Goal: Information Seeking & Learning: Learn about a topic

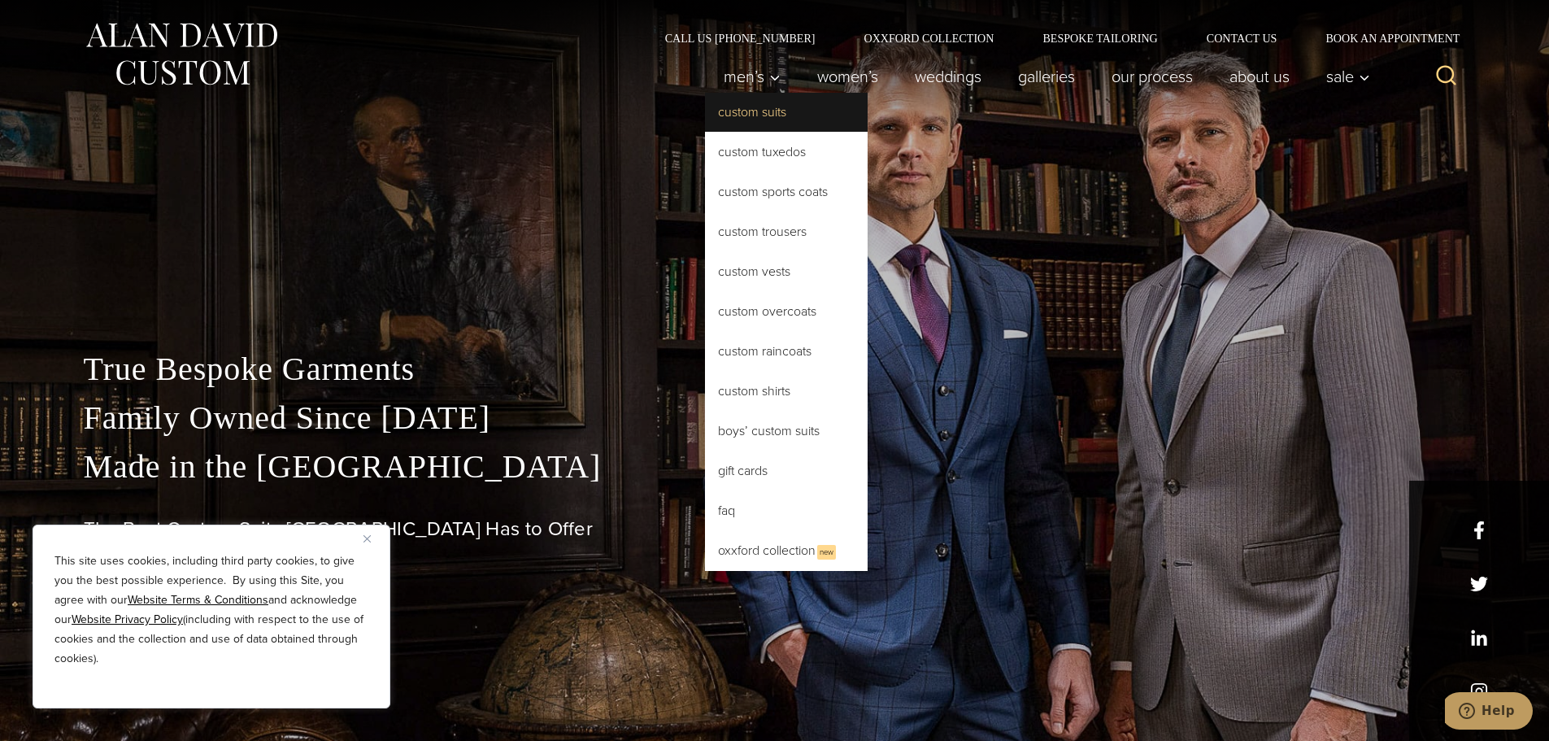
click at [740, 112] on link "Custom Suits" at bounding box center [786, 112] width 163 height 39
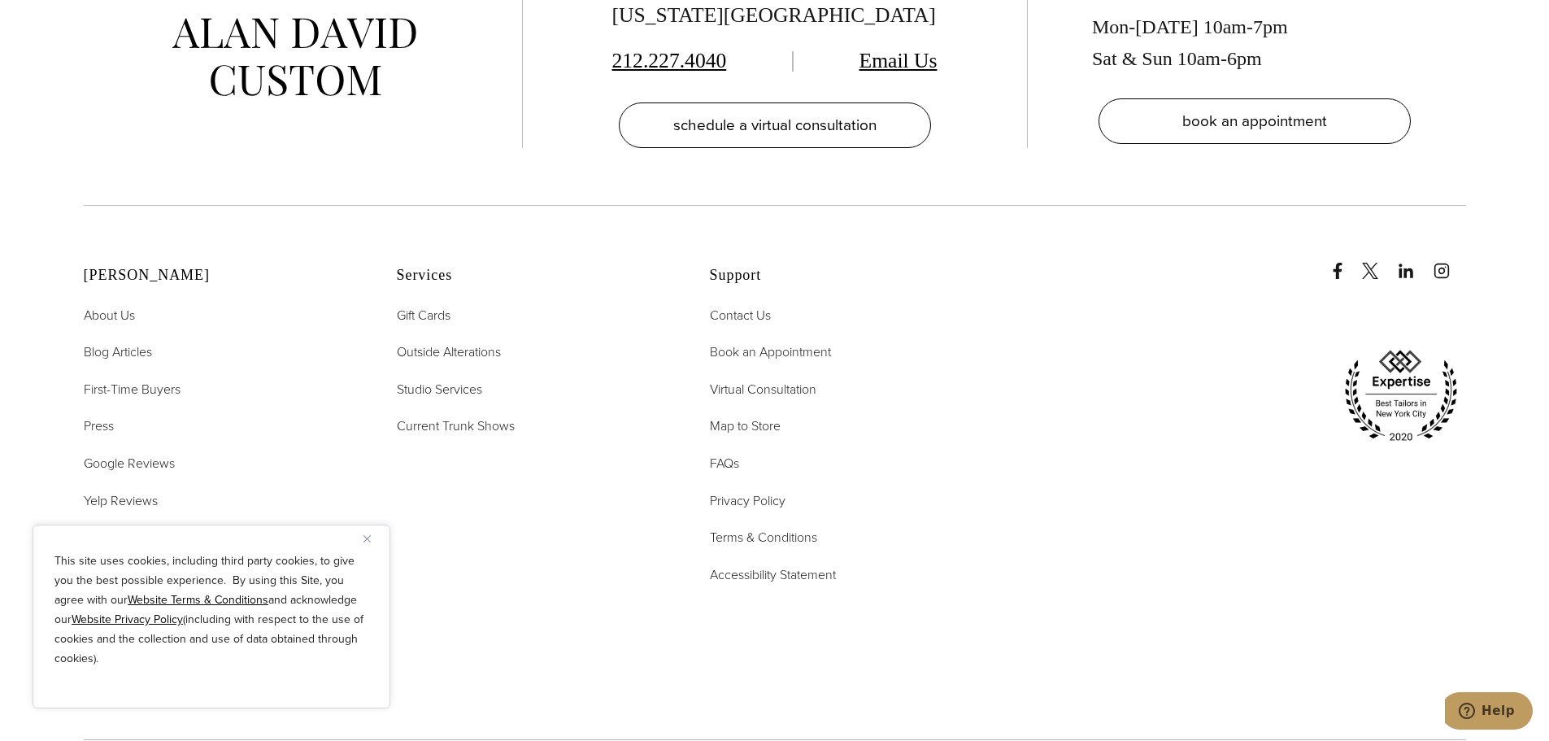
scroll to position [10462, 0]
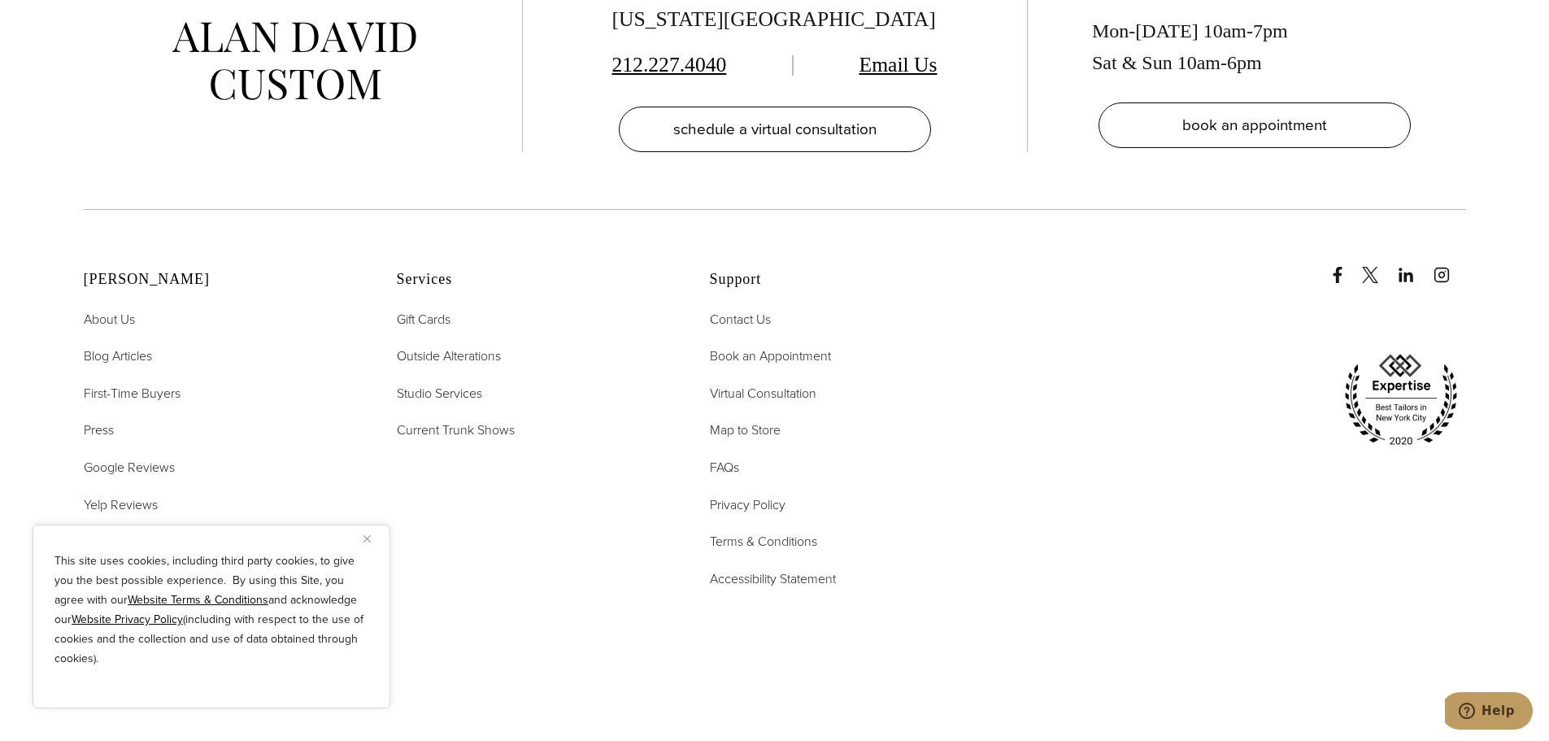
click at [363, 537] on img "Close" at bounding box center [366, 538] width 7 height 7
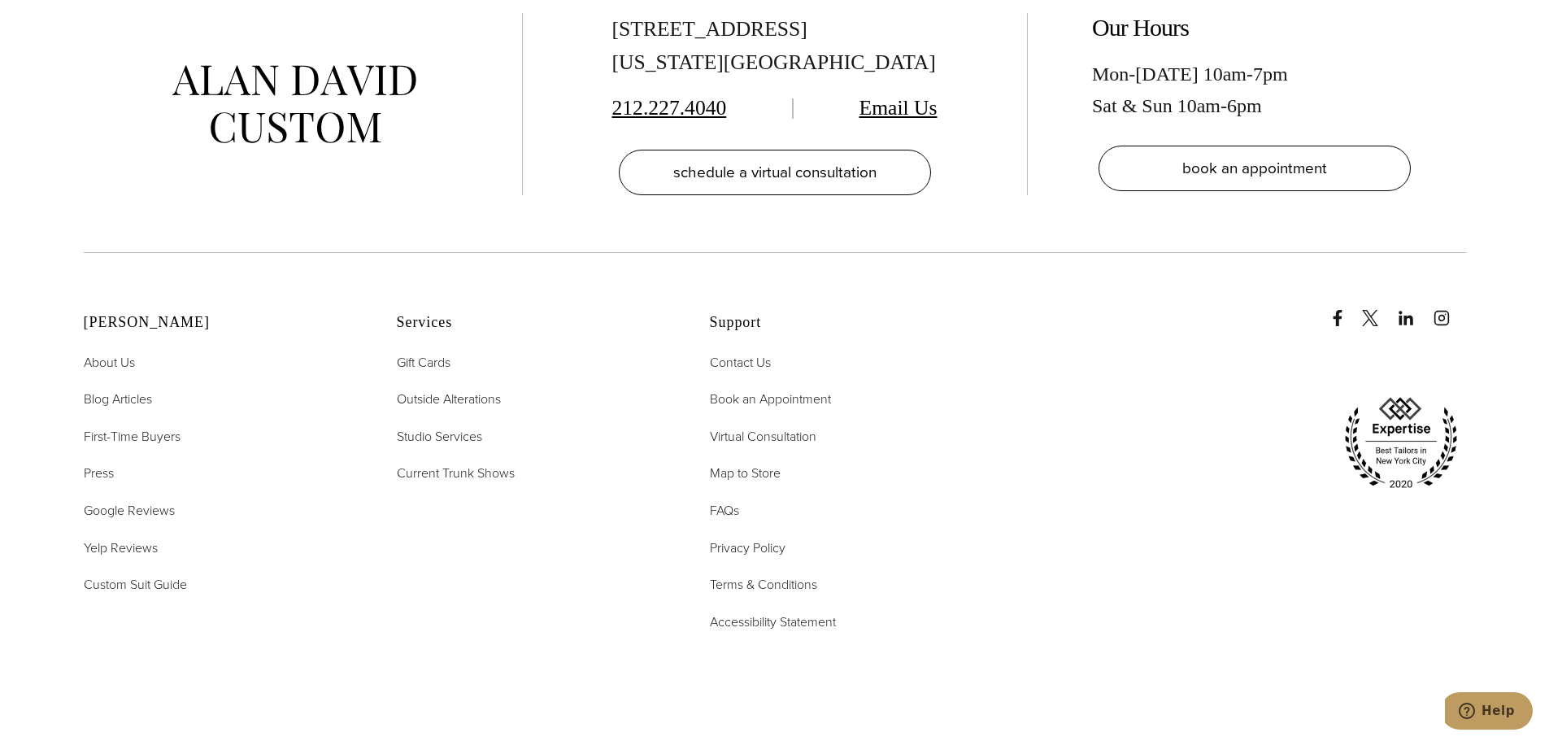
scroll to position [10380, 0]
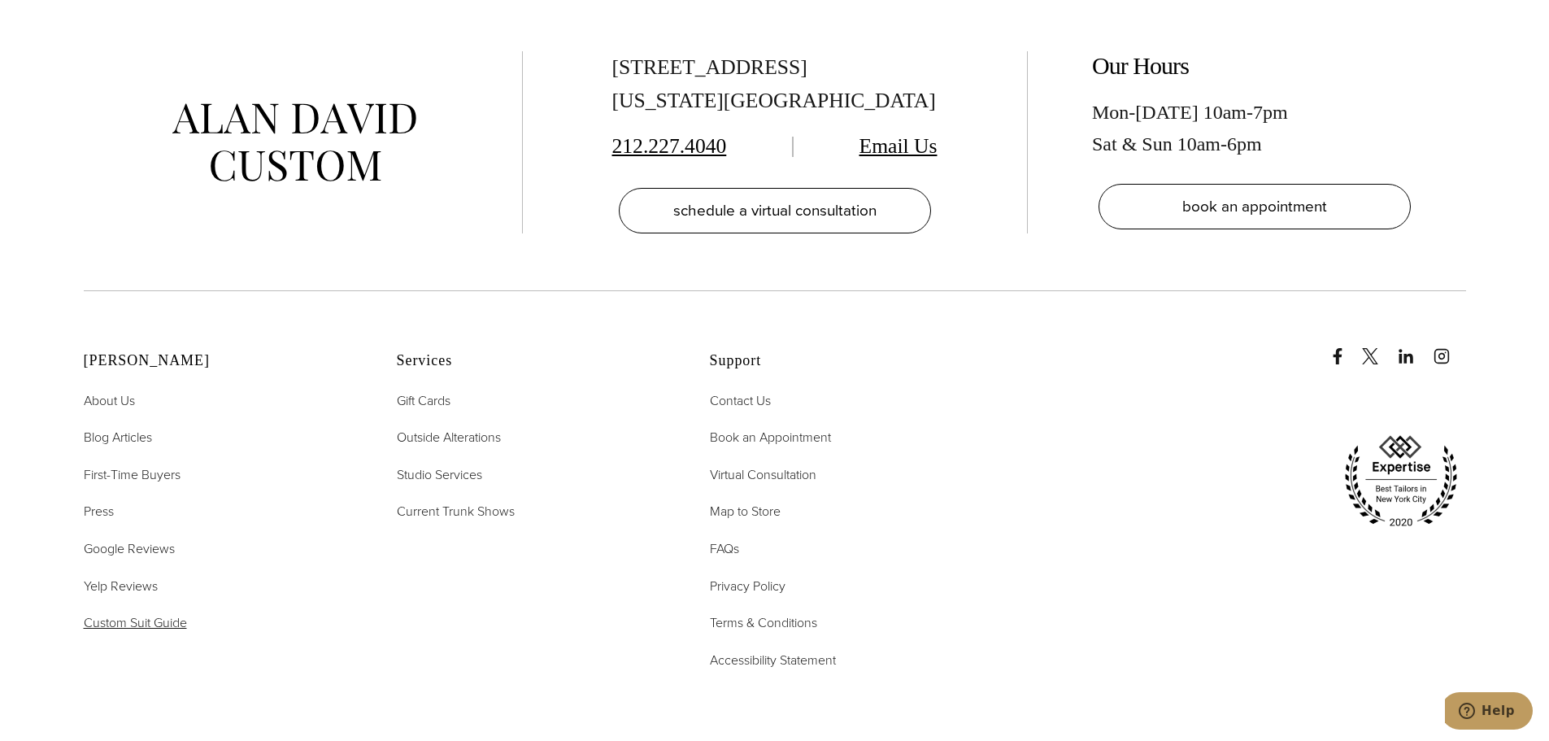
click at [152, 613] on span "Custom Suit Guide" at bounding box center [135, 622] width 103 height 19
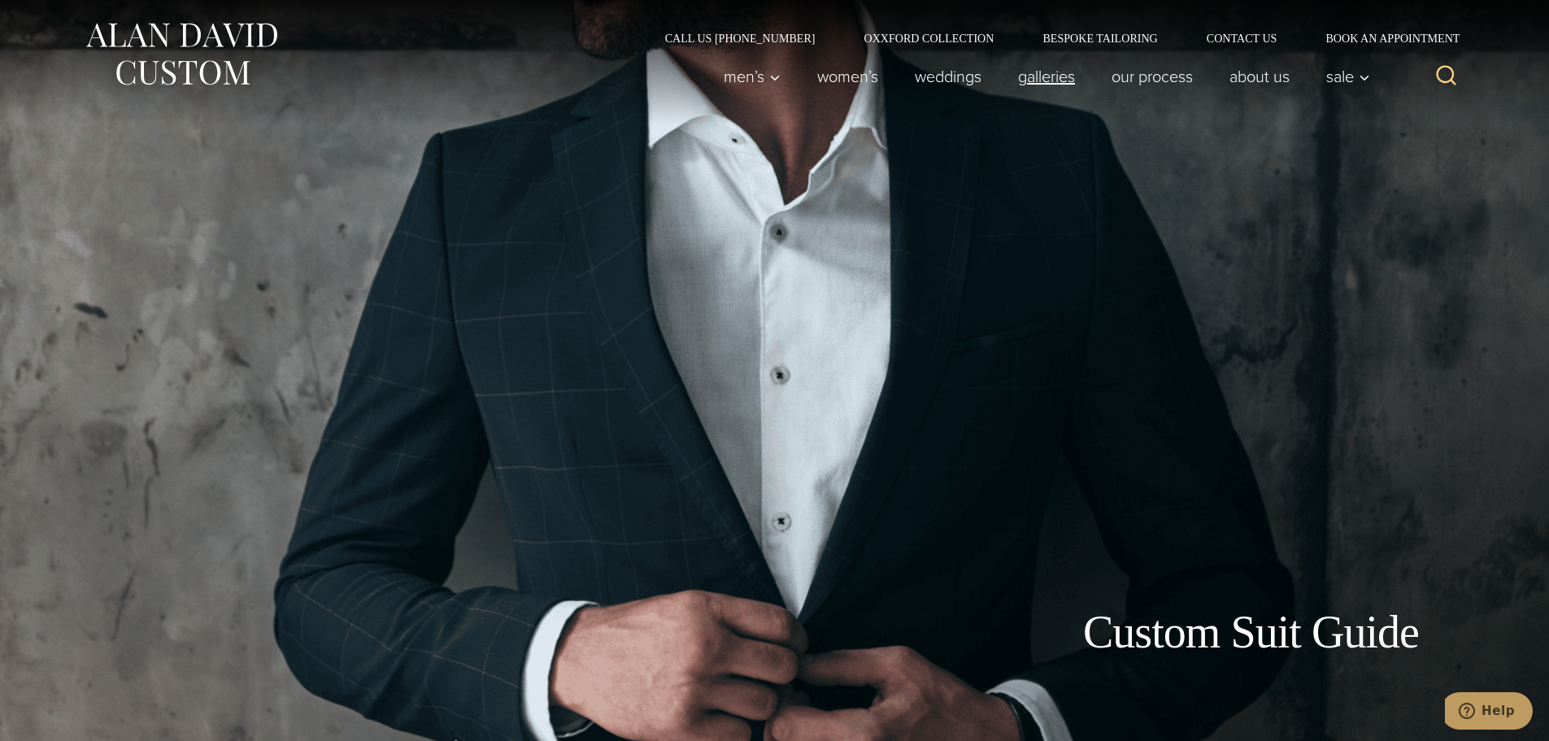
click at [1059, 80] on link "Galleries" at bounding box center [1046, 76] width 94 height 33
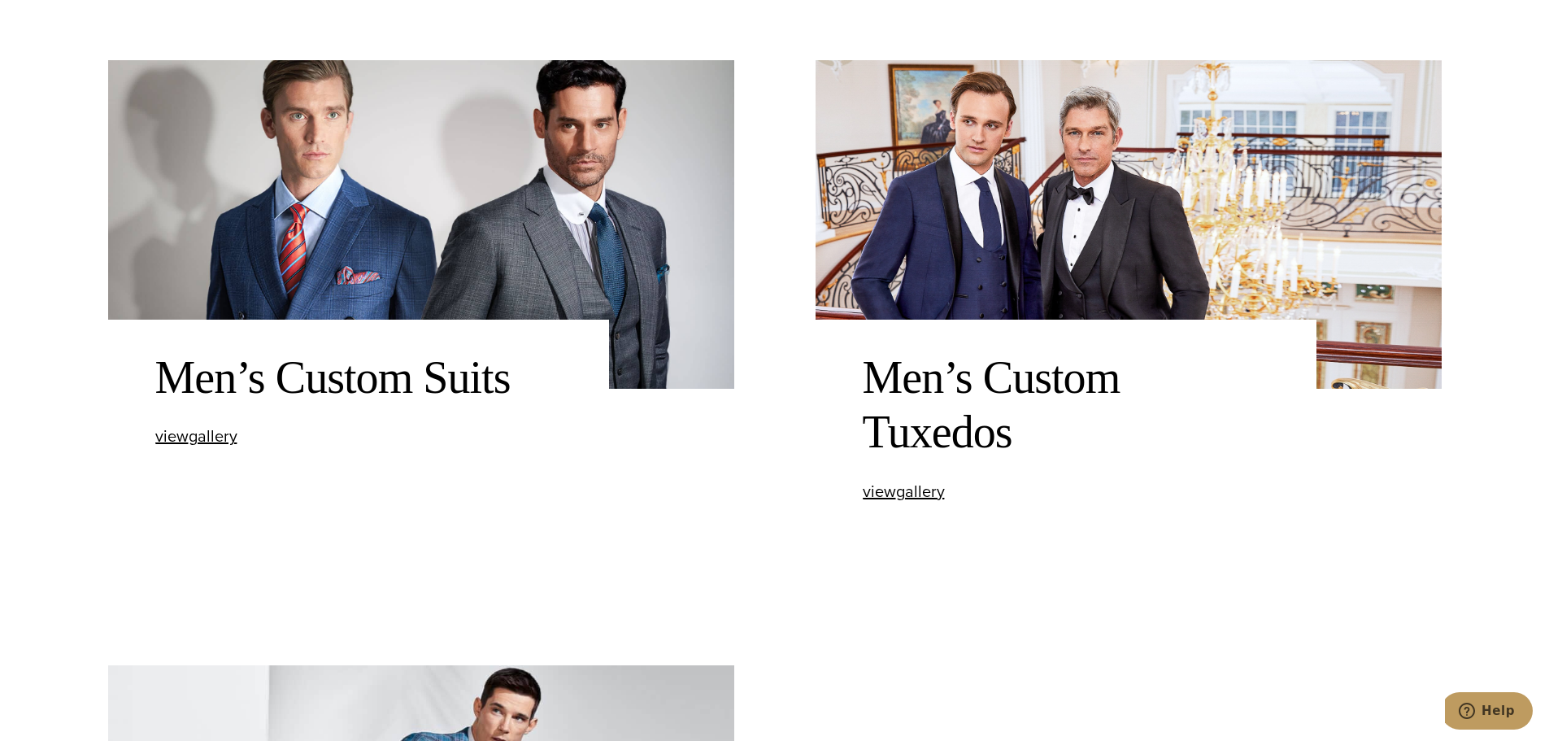
scroll to position [813, 0]
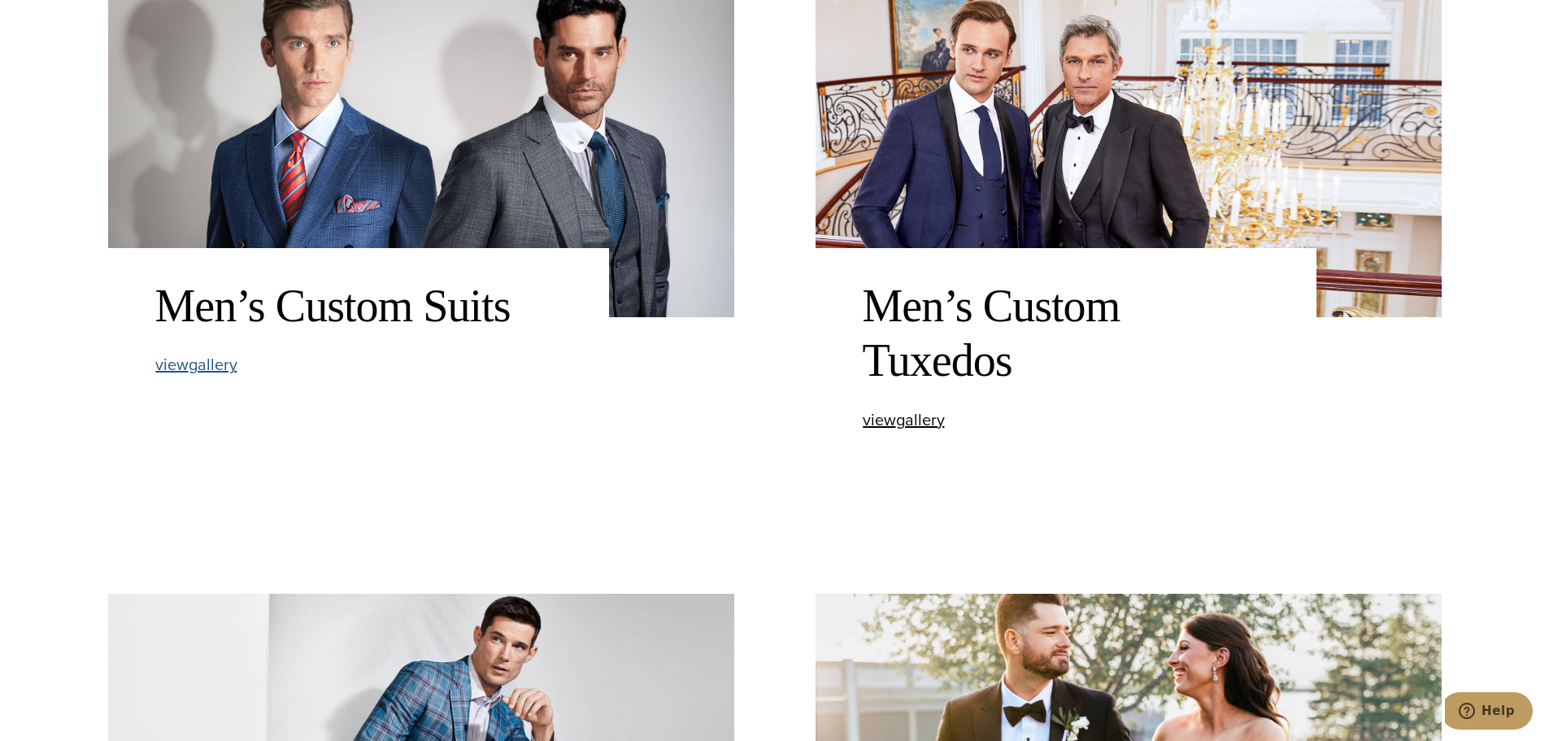
click at [195, 368] on span "view Men’s Custom Suits gallery" at bounding box center [196, 364] width 82 height 24
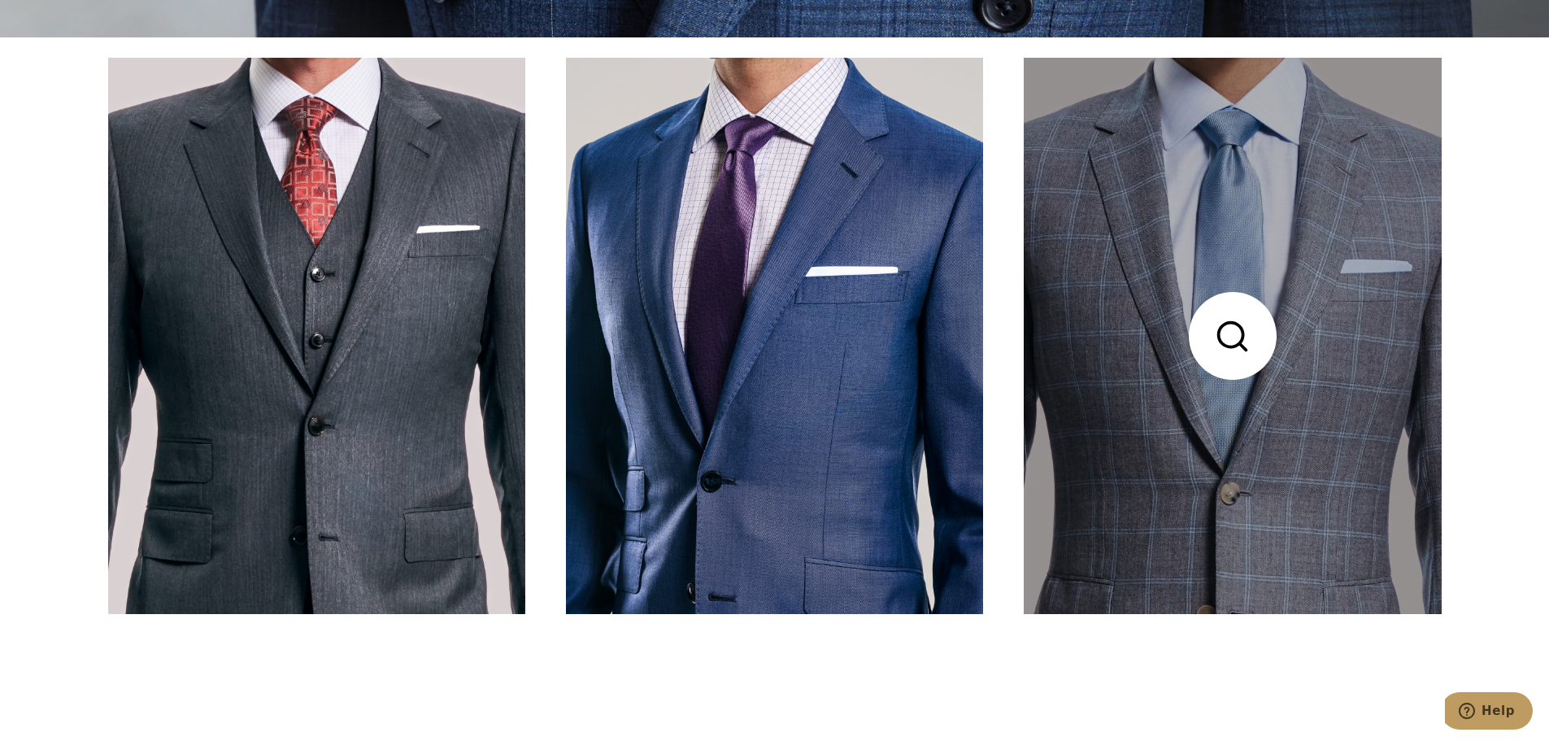
scroll to position [732, 0]
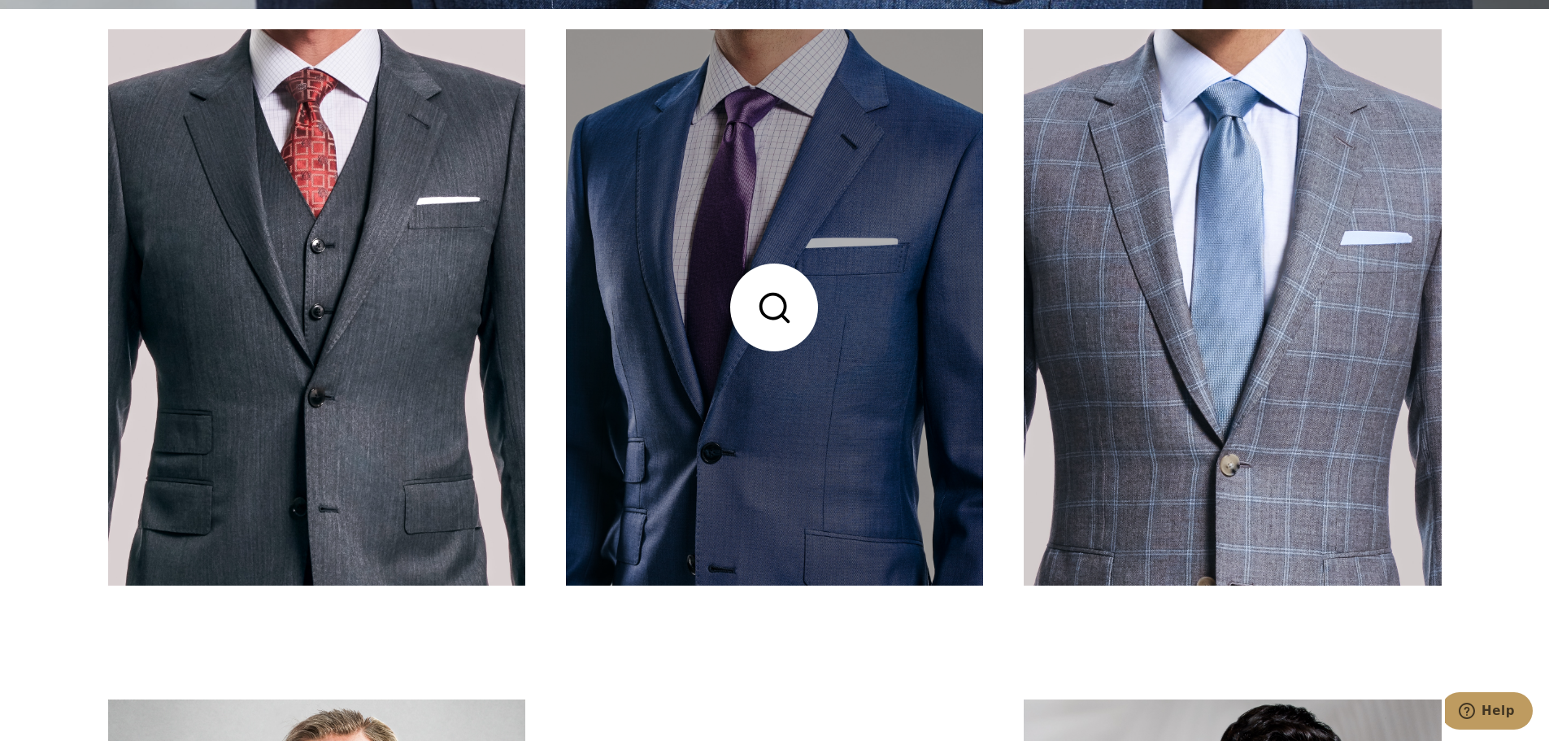
click at [846, 360] on link at bounding box center [774, 307] width 417 height 556
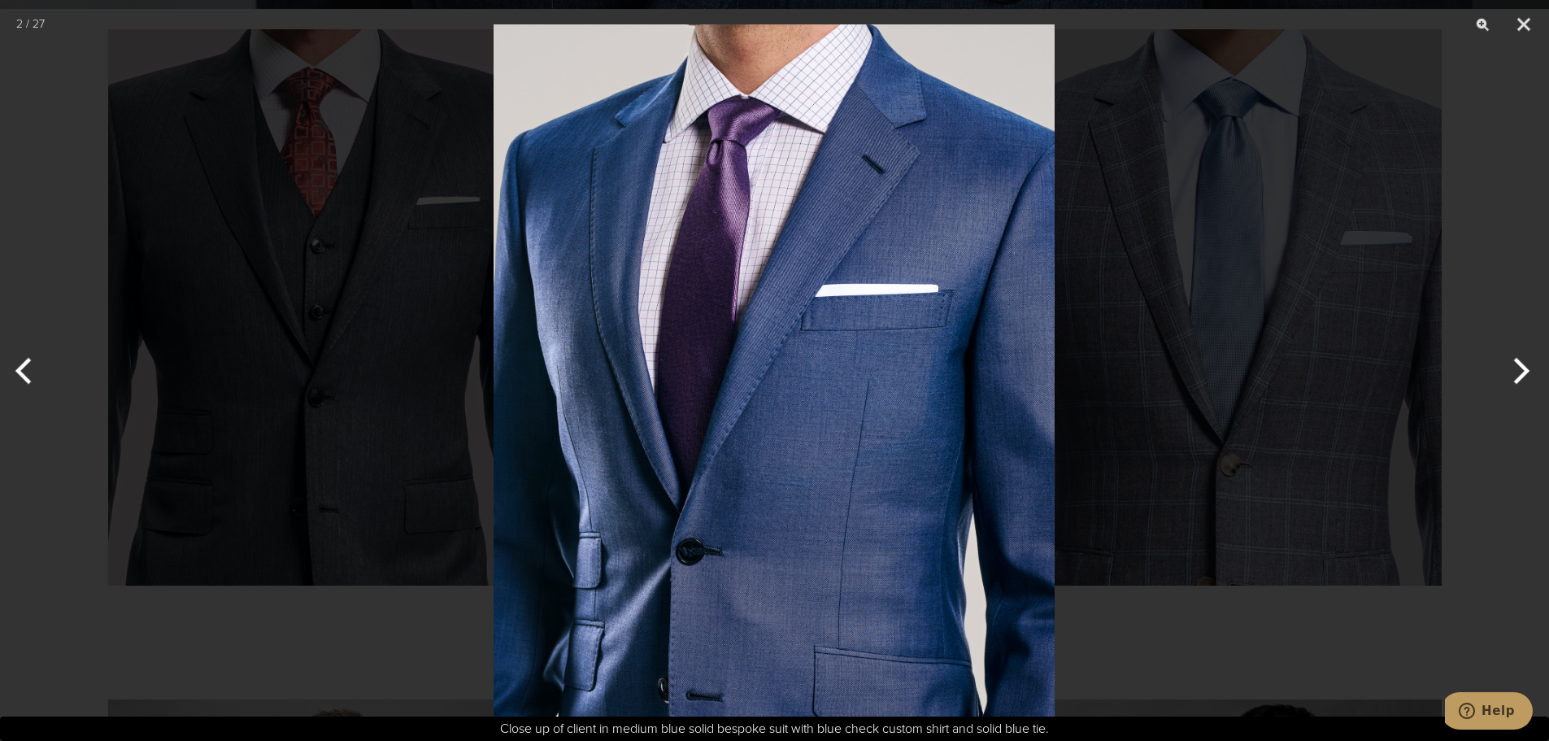
click at [807, 464] on img at bounding box center [774, 370] width 561 height 741
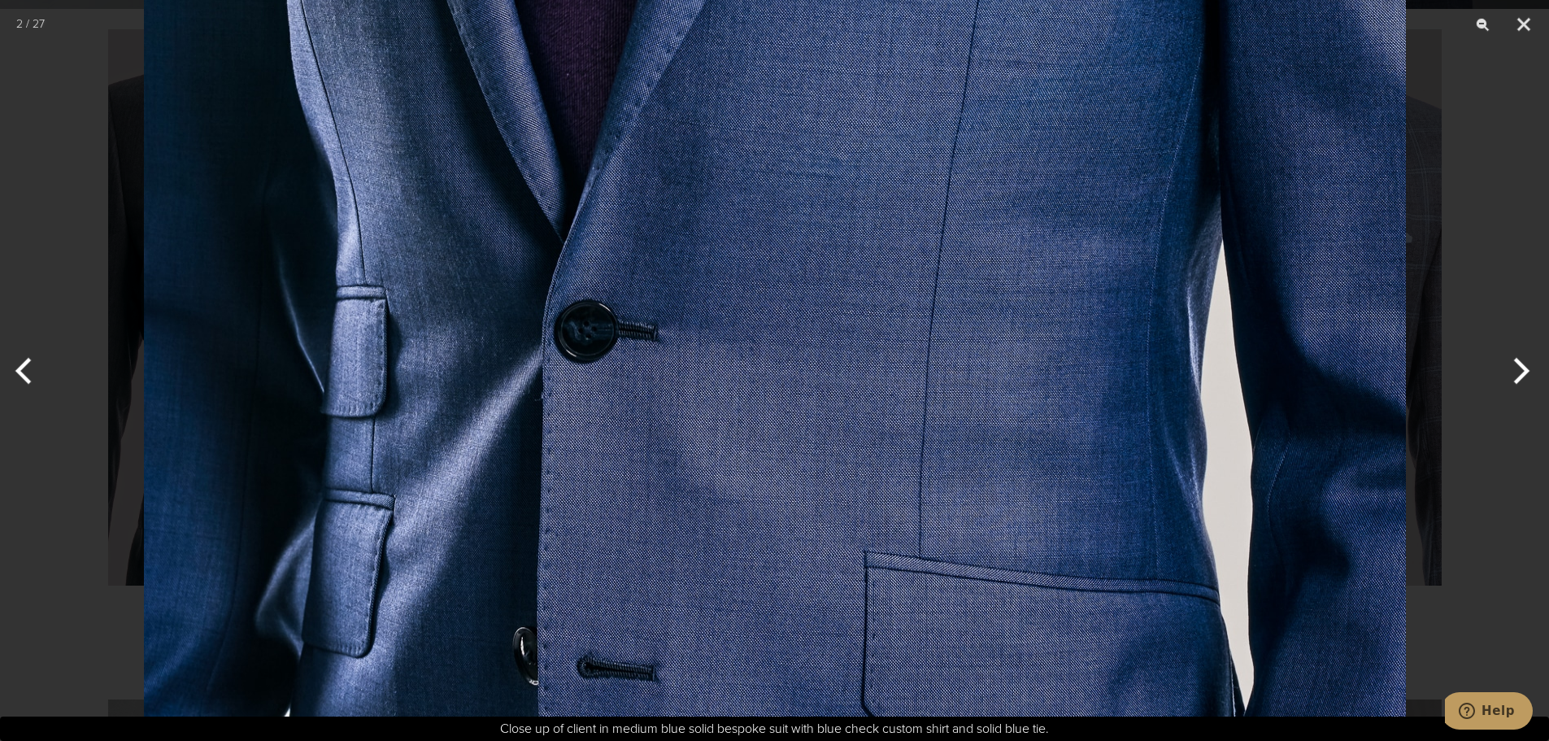
click at [1498, 386] on button "Next" at bounding box center [1518, 370] width 61 height 81
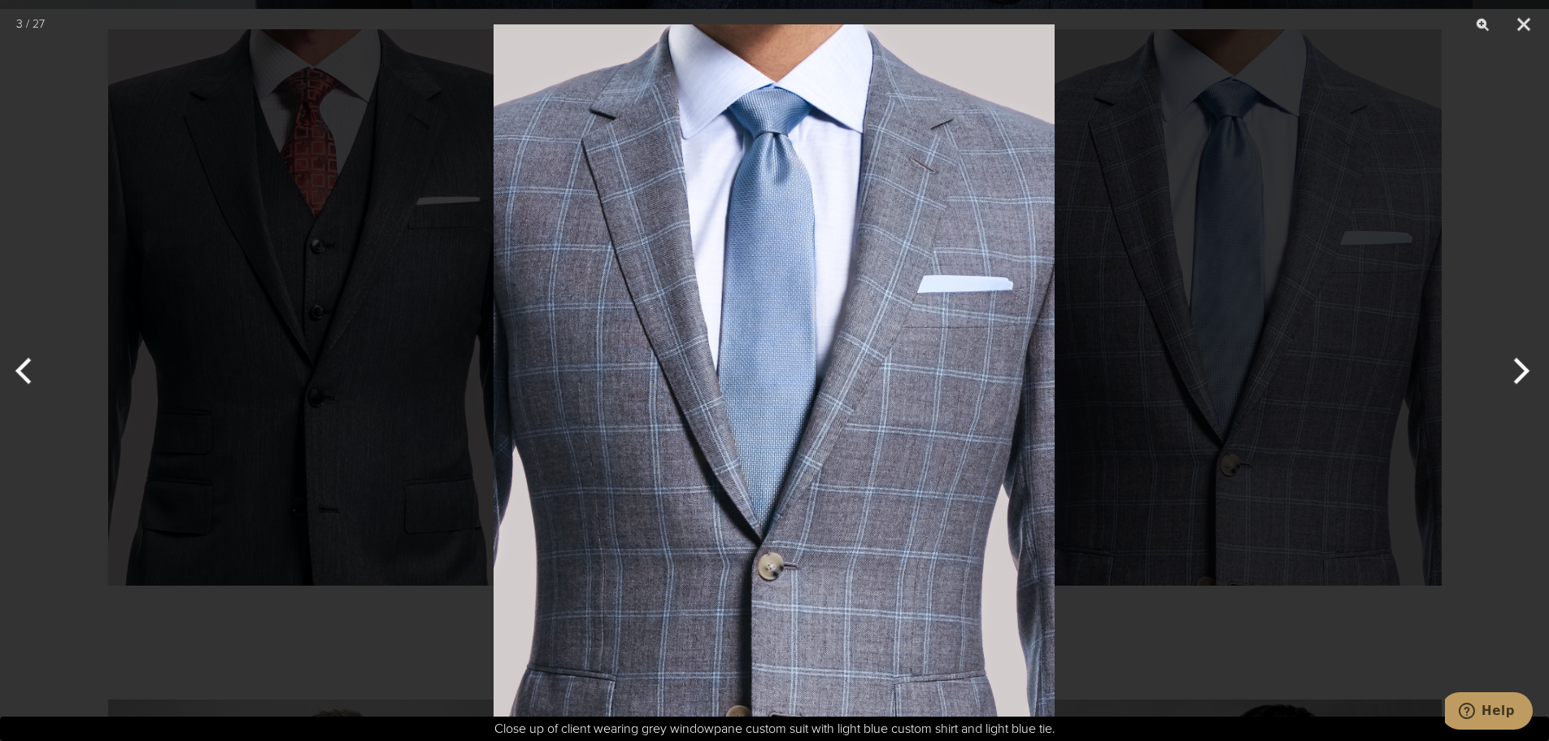
click at [1498, 386] on button "Next" at bounding box center [1518, 370] width 61 height 81
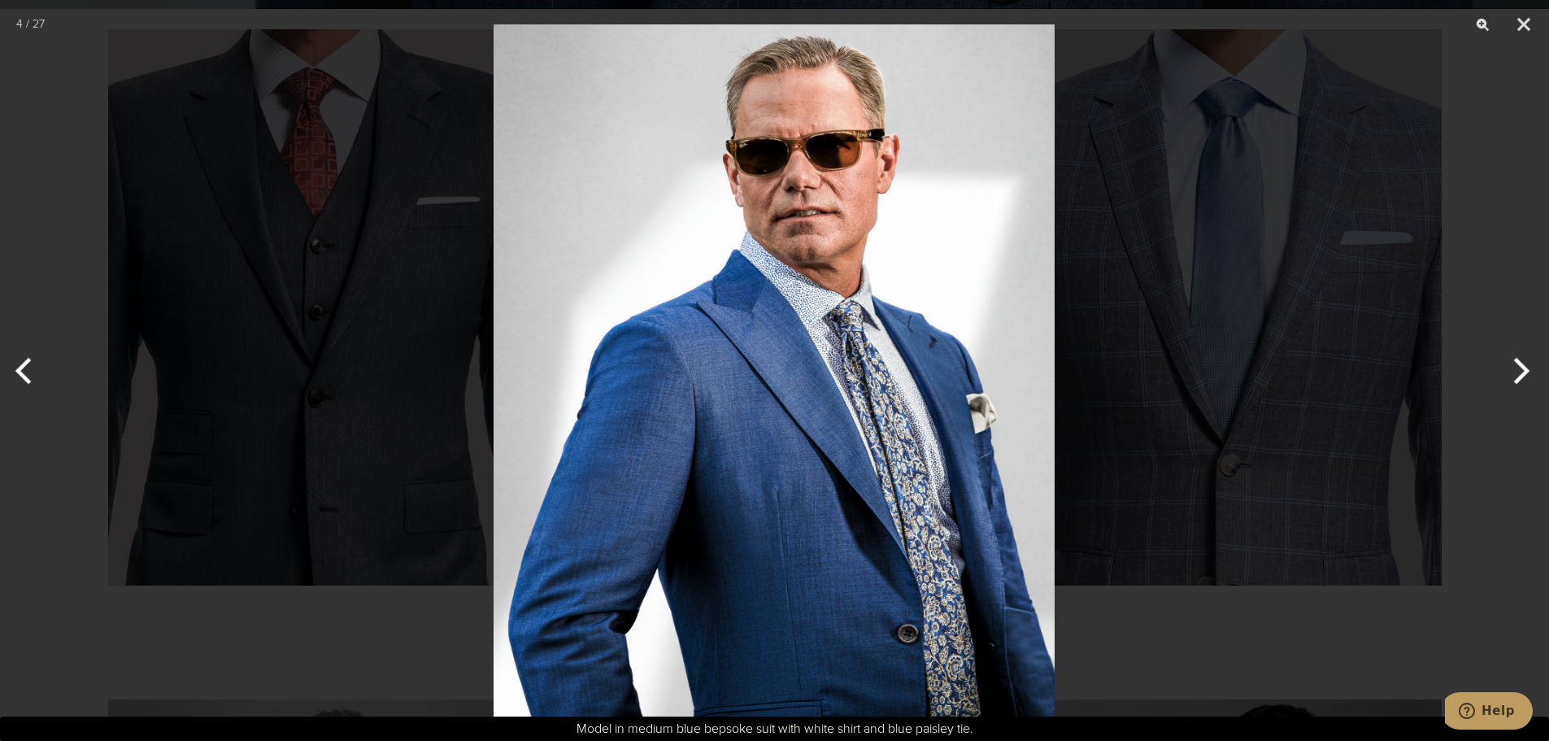
click at [1498, 386] on button "Next" at bounding box center [1518, 370] width 61 height 81
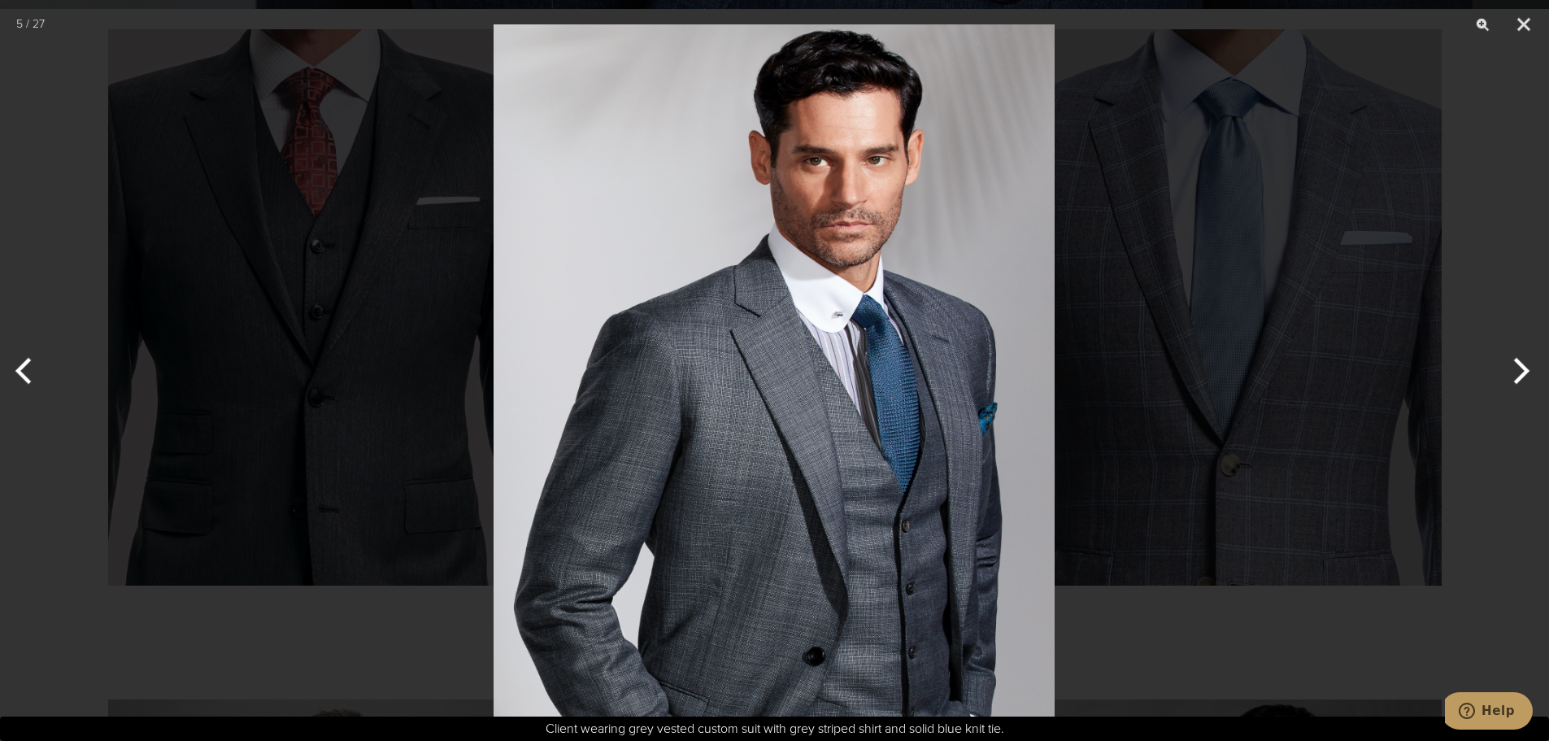
click at [1498, 386] on button "Next" at bounding box center [1518, 370] width 61 height 81
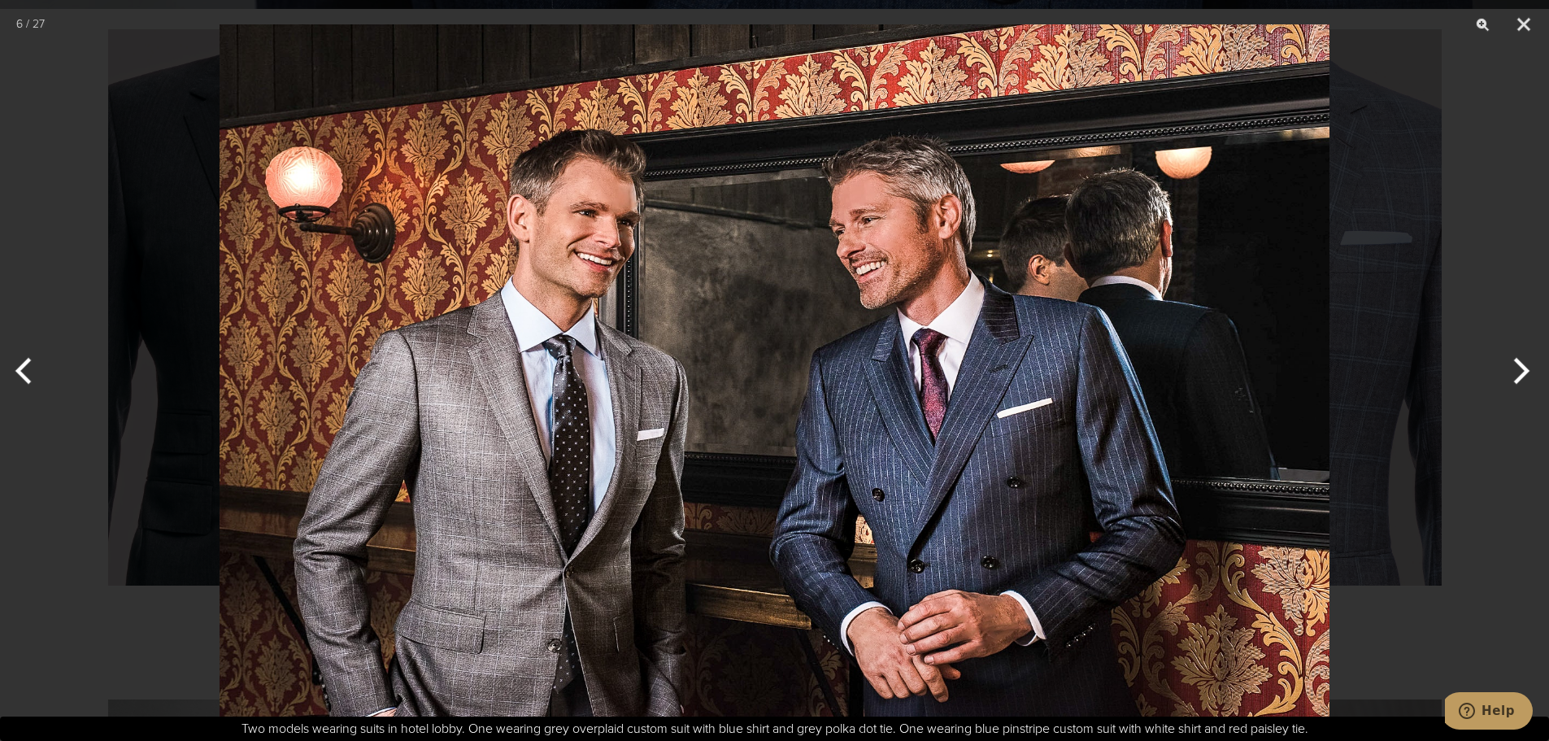
click at [1498, 386] on button "Next" at bounding box center [1518, 370] width 61 height 81
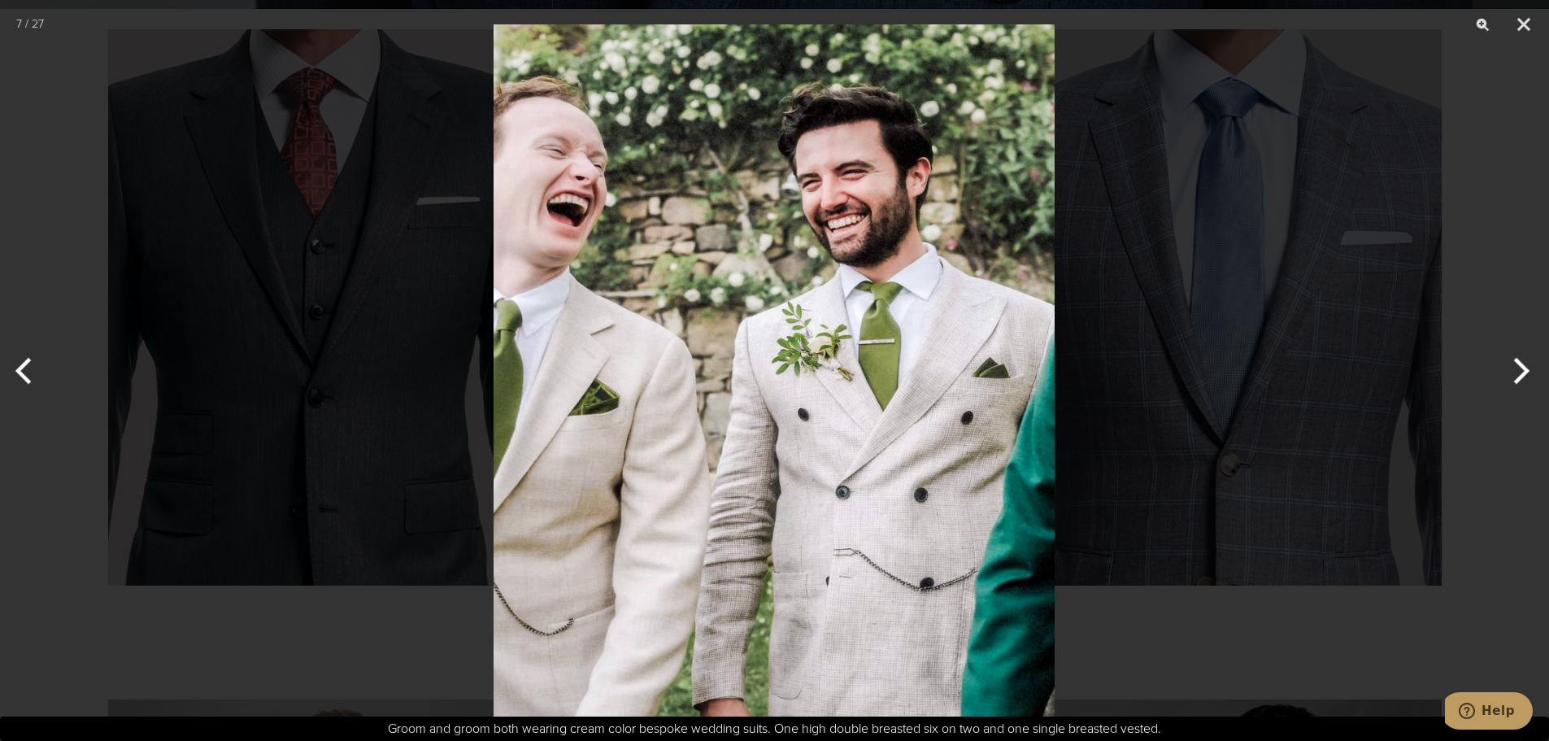
click at [1498, 386] on button "Next" at bounding box center [1518, 370] width 61 height 81
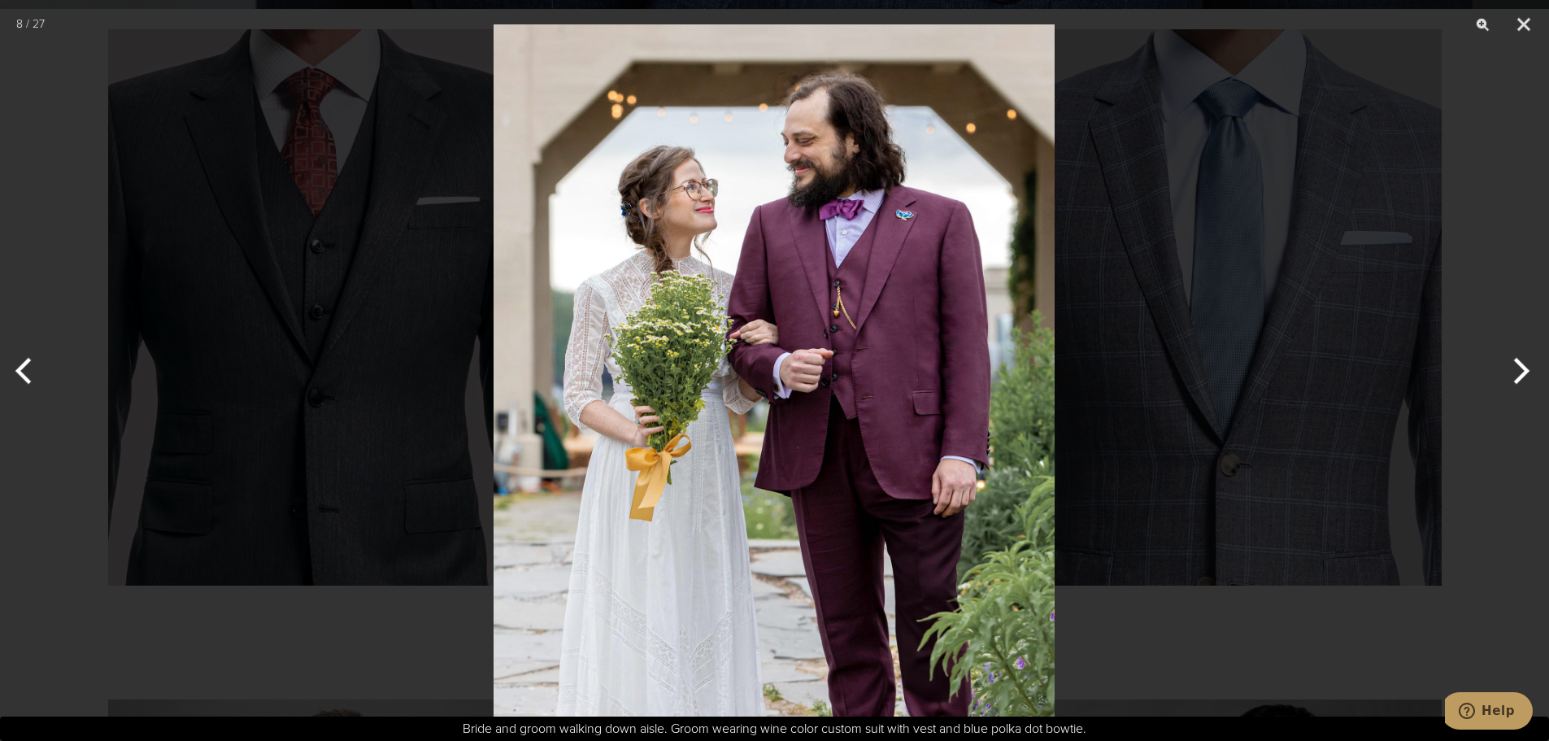
click at [1498, 386] on button "Next" at bounding box center [1518, 370] width 61 height 81
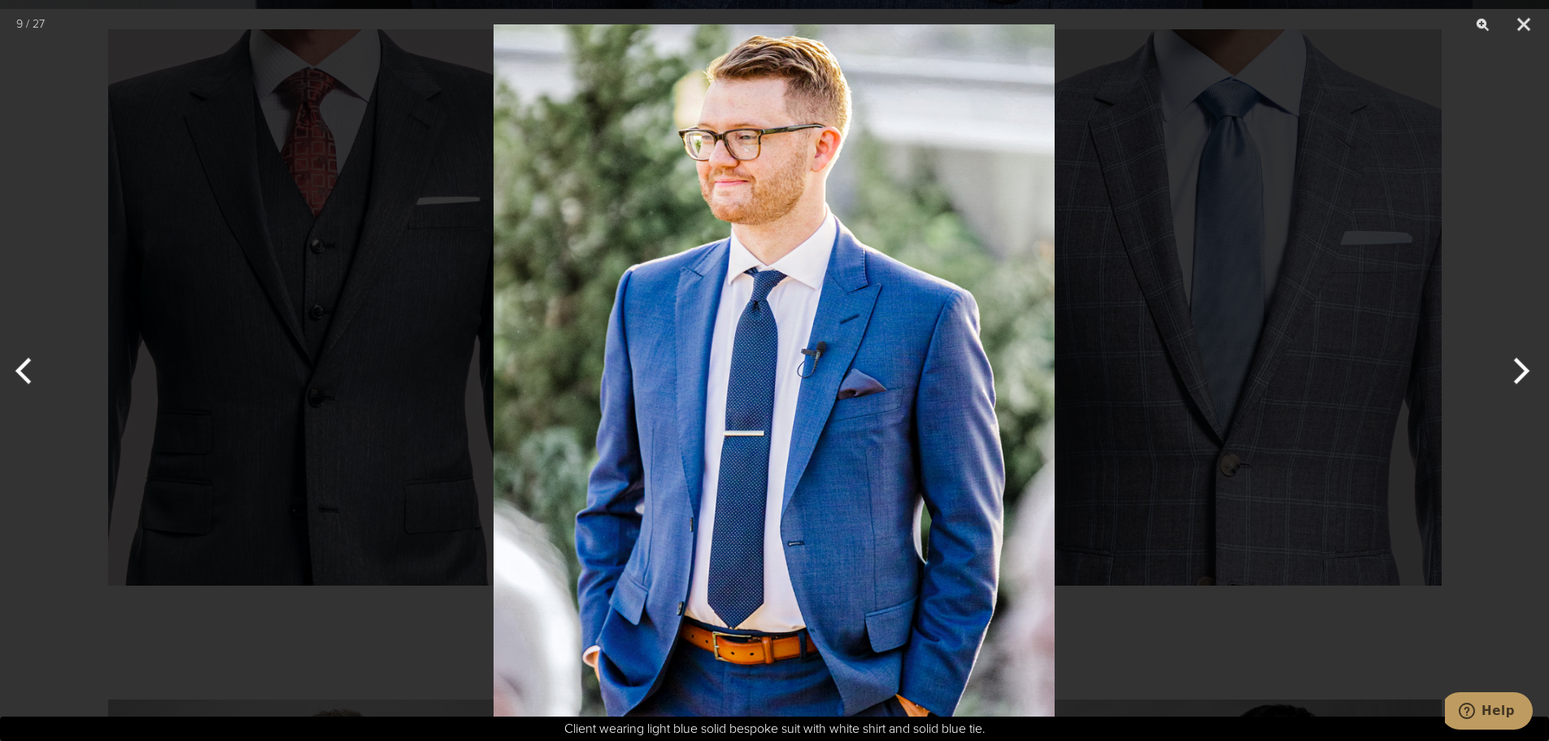
click at [1498, 386] on button "Next" at bounding box center [1518, 370] width 61 height 81
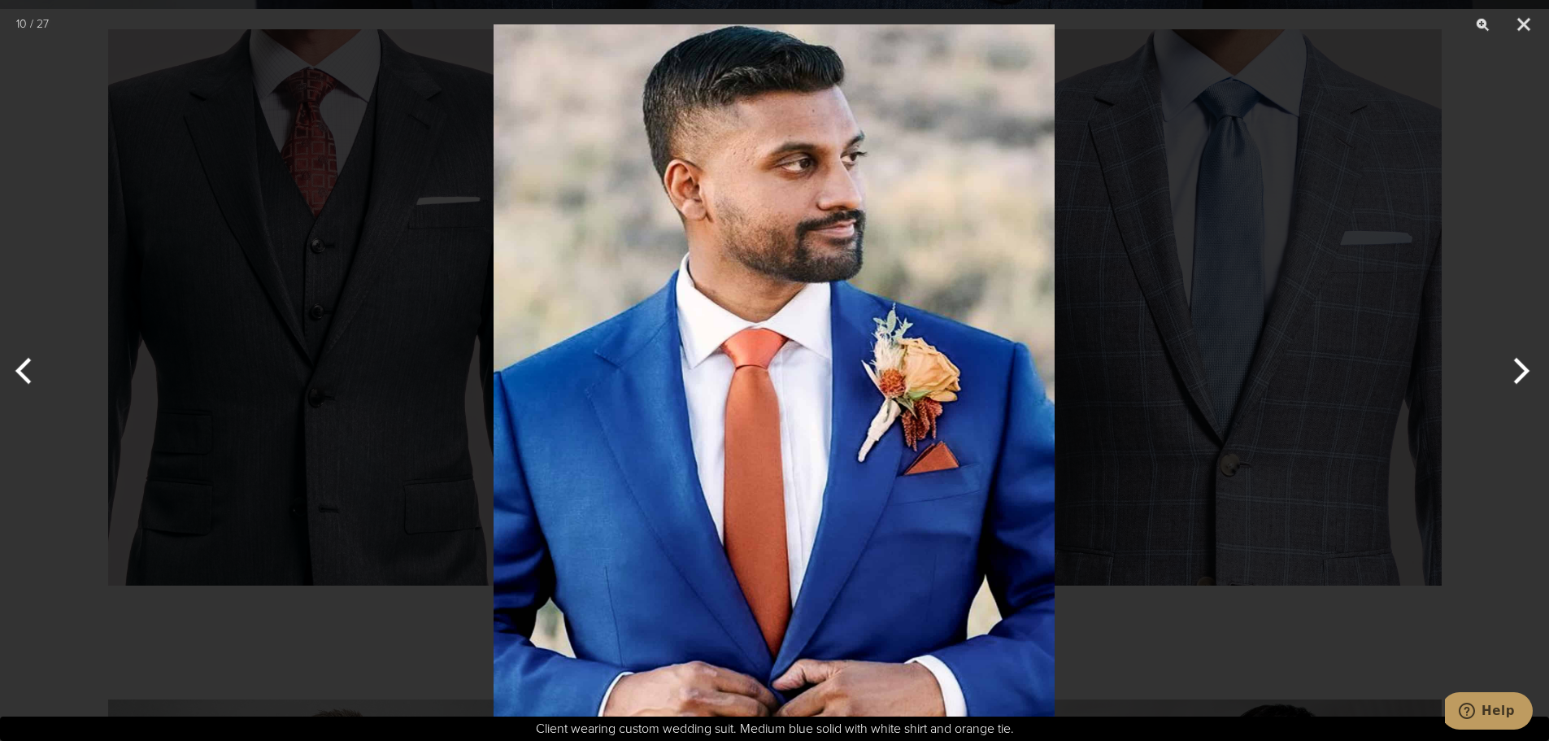
click at [1498, 386] on button "Next" at bounding box center [1518, 370] width 61 height 81
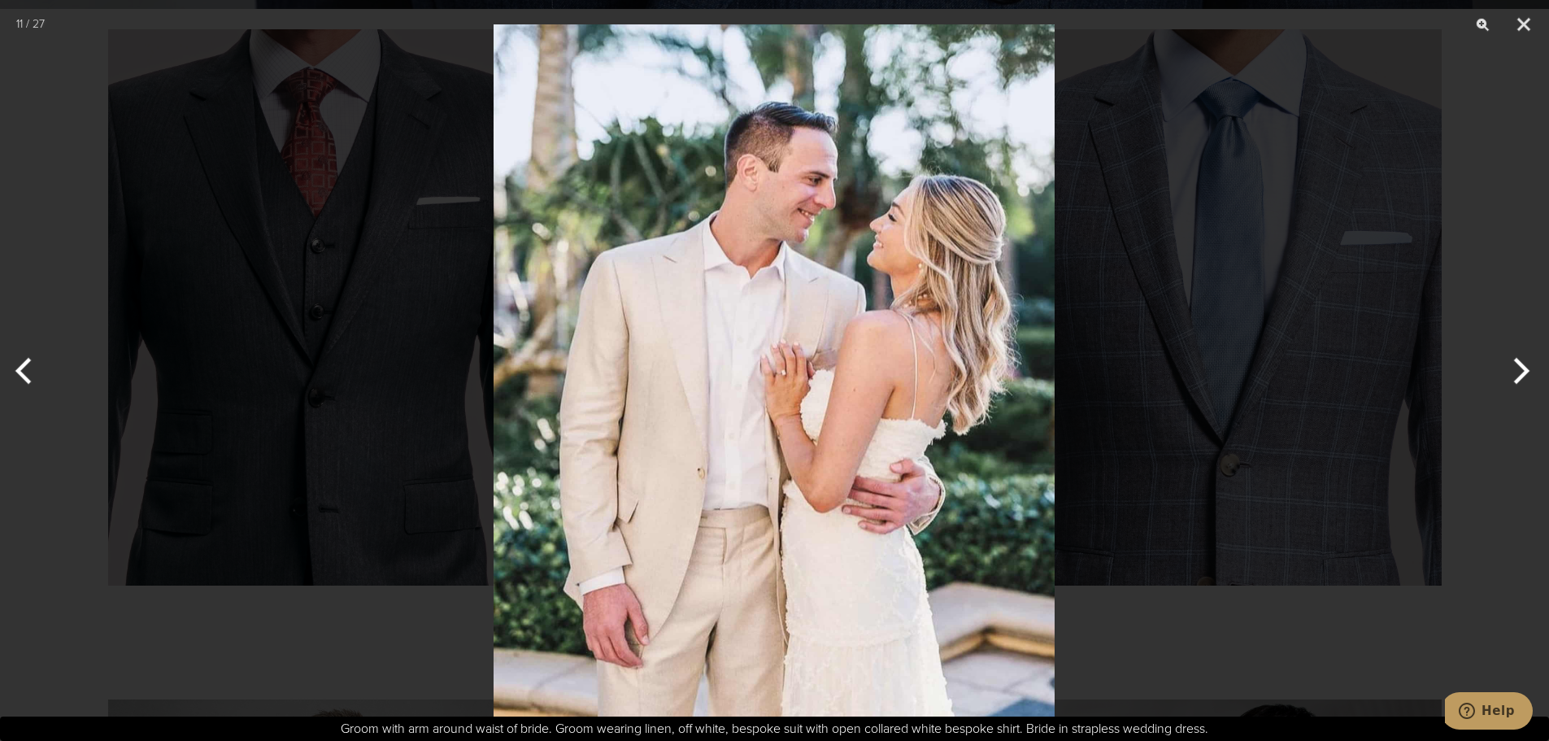
click at [1498, 386] on button "Next" at bounding box center [1518, 370] width 61 height 81
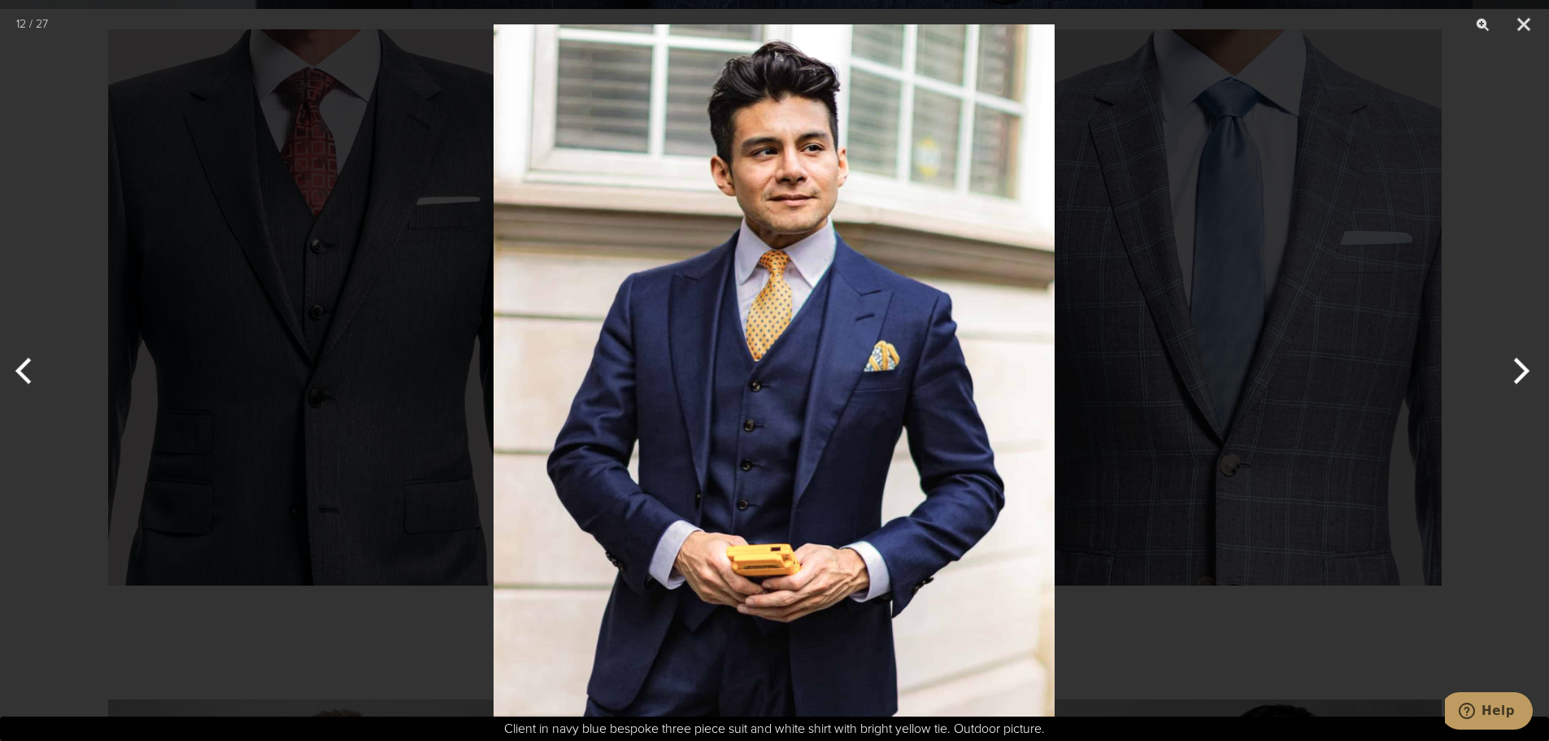
click at [1498, 386] on button "Next" at bounding box center [1518, 370] width 61 height 81
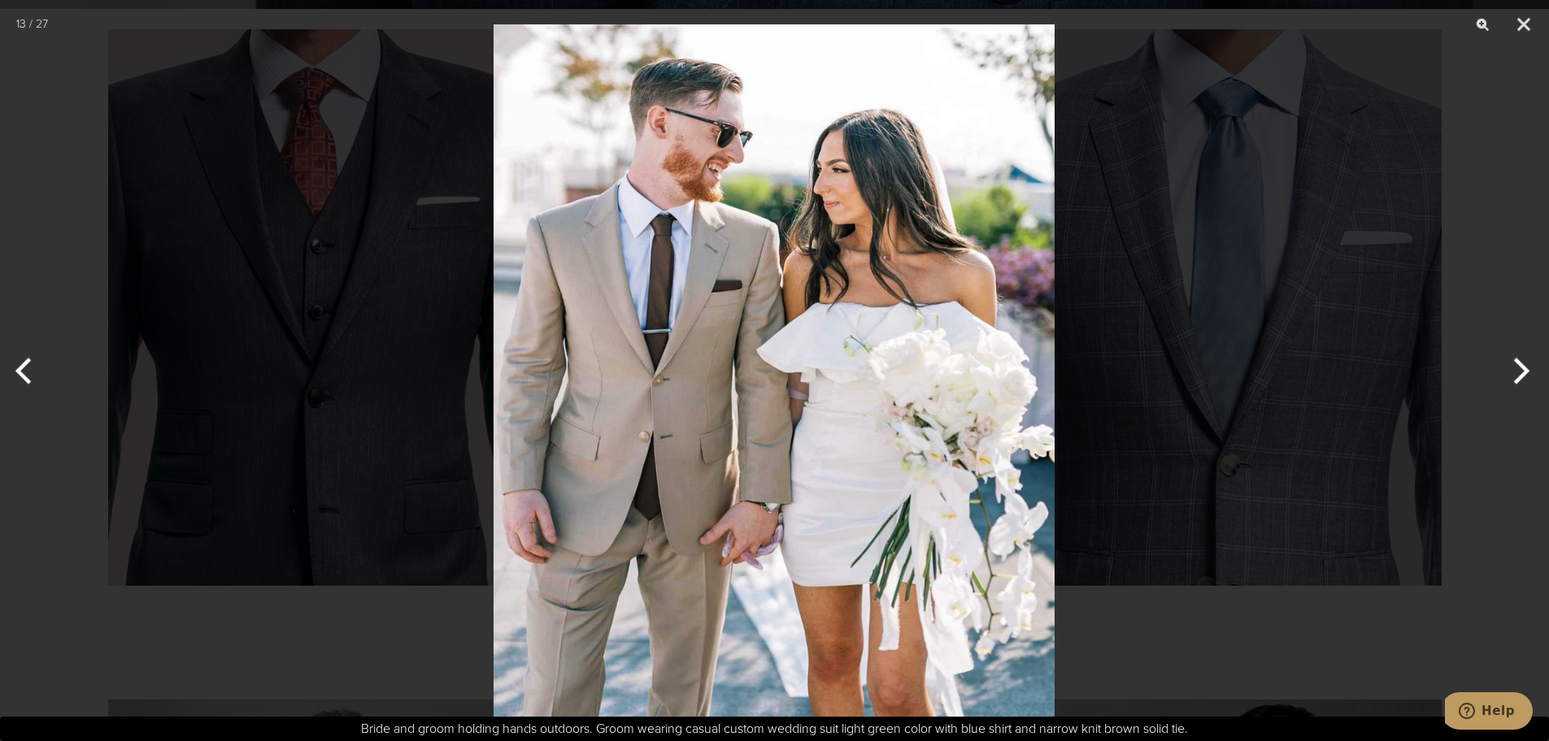
click at [1498, 386] on button "Next" at bounding box center [1518, 370] width 61 height 81
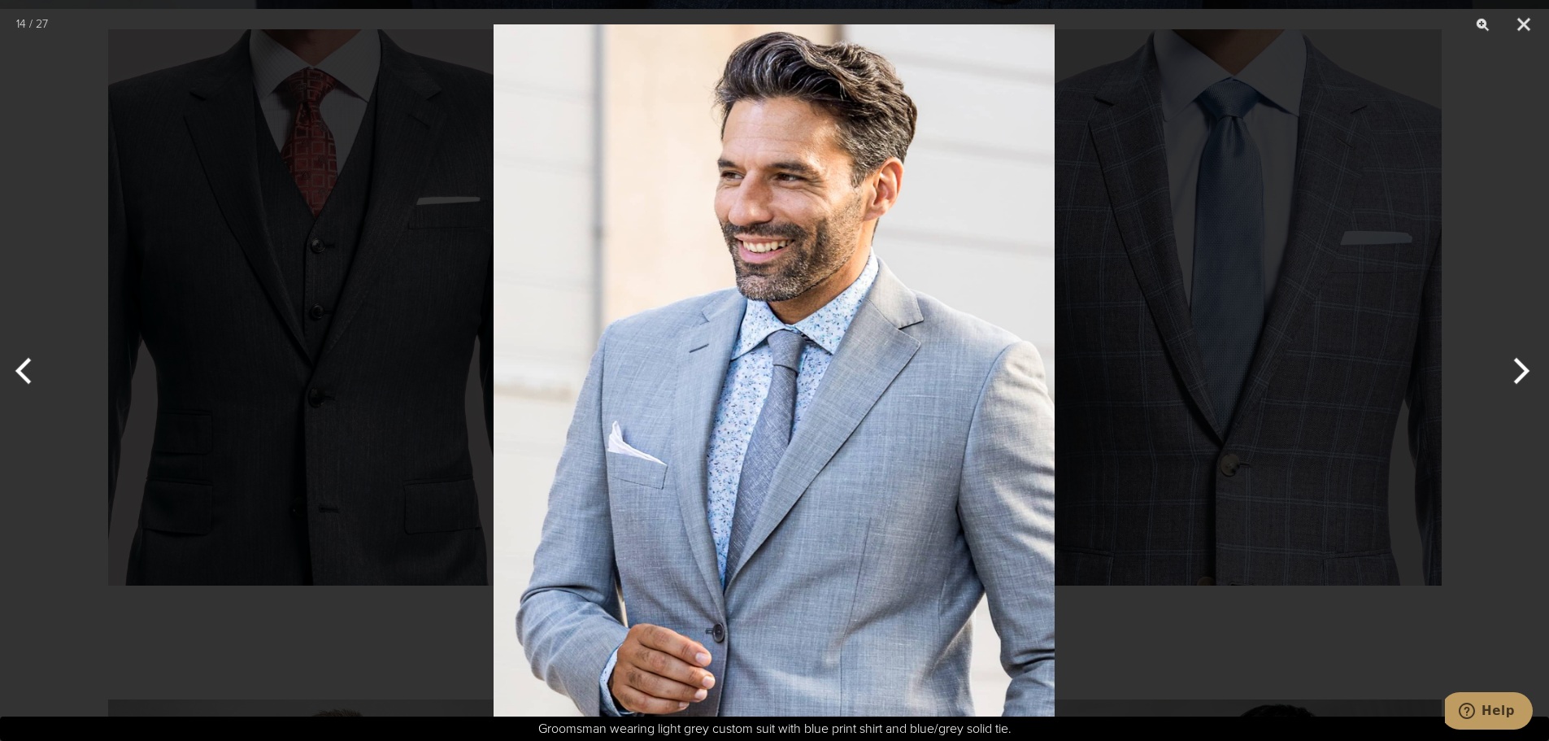
click at [1498, 386] on button "Next" at bounding box center [1518, 370] width 61 height 81
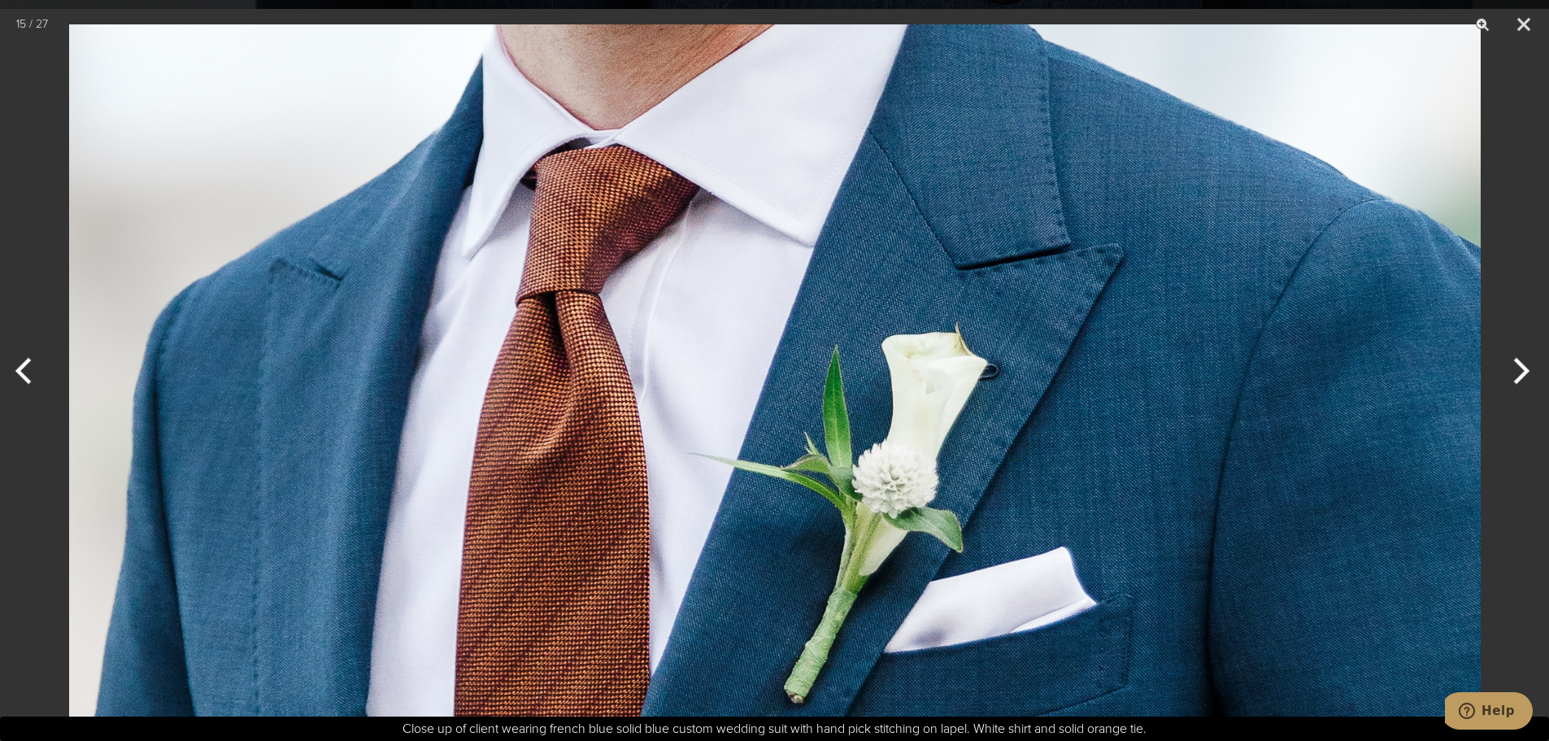
click at [1498, 386] on button "Next" at bounding box center [1518, 370] width 61 height 81
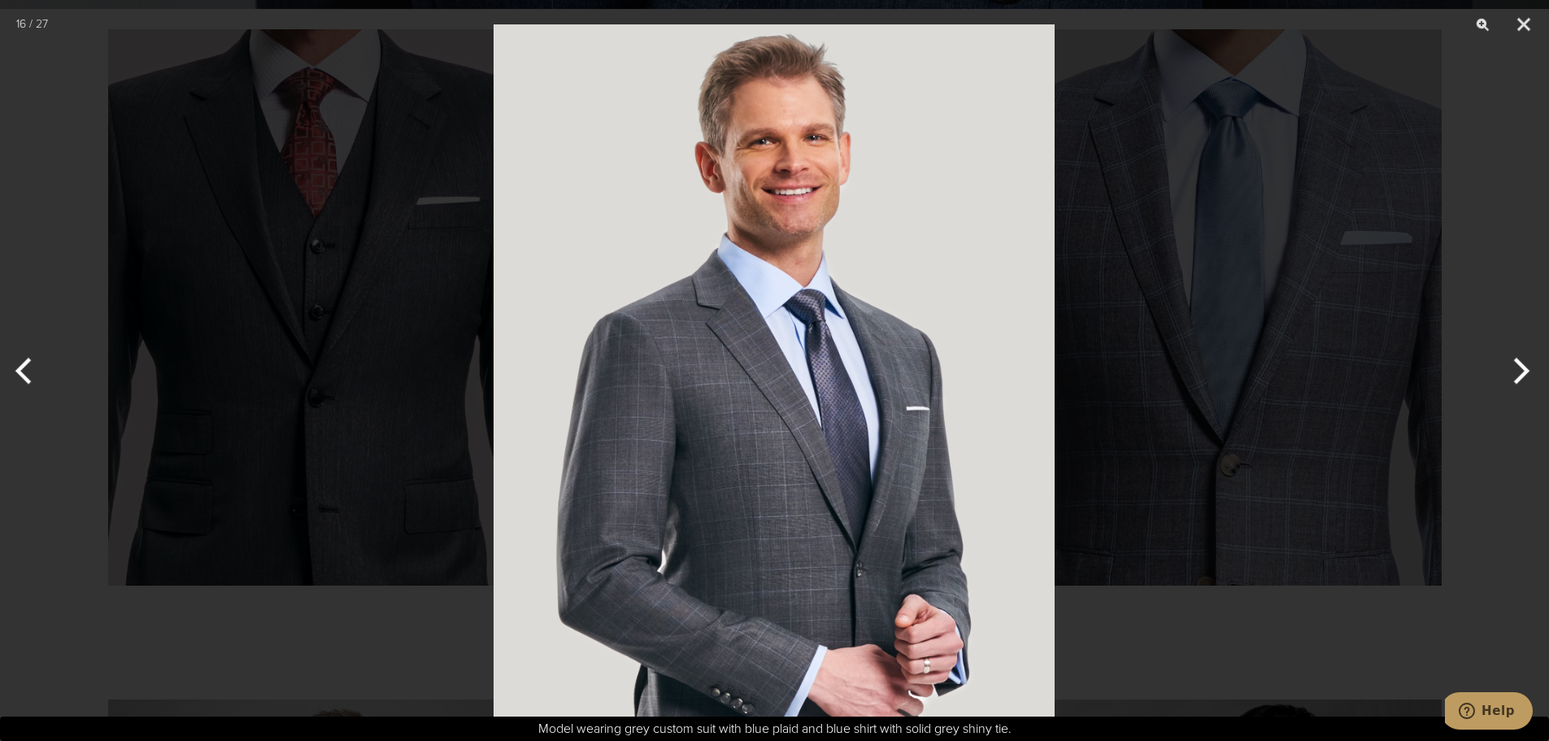
click at [1498, 386] on button "Next" at bounding box center [1518, 370] width 61 height 81
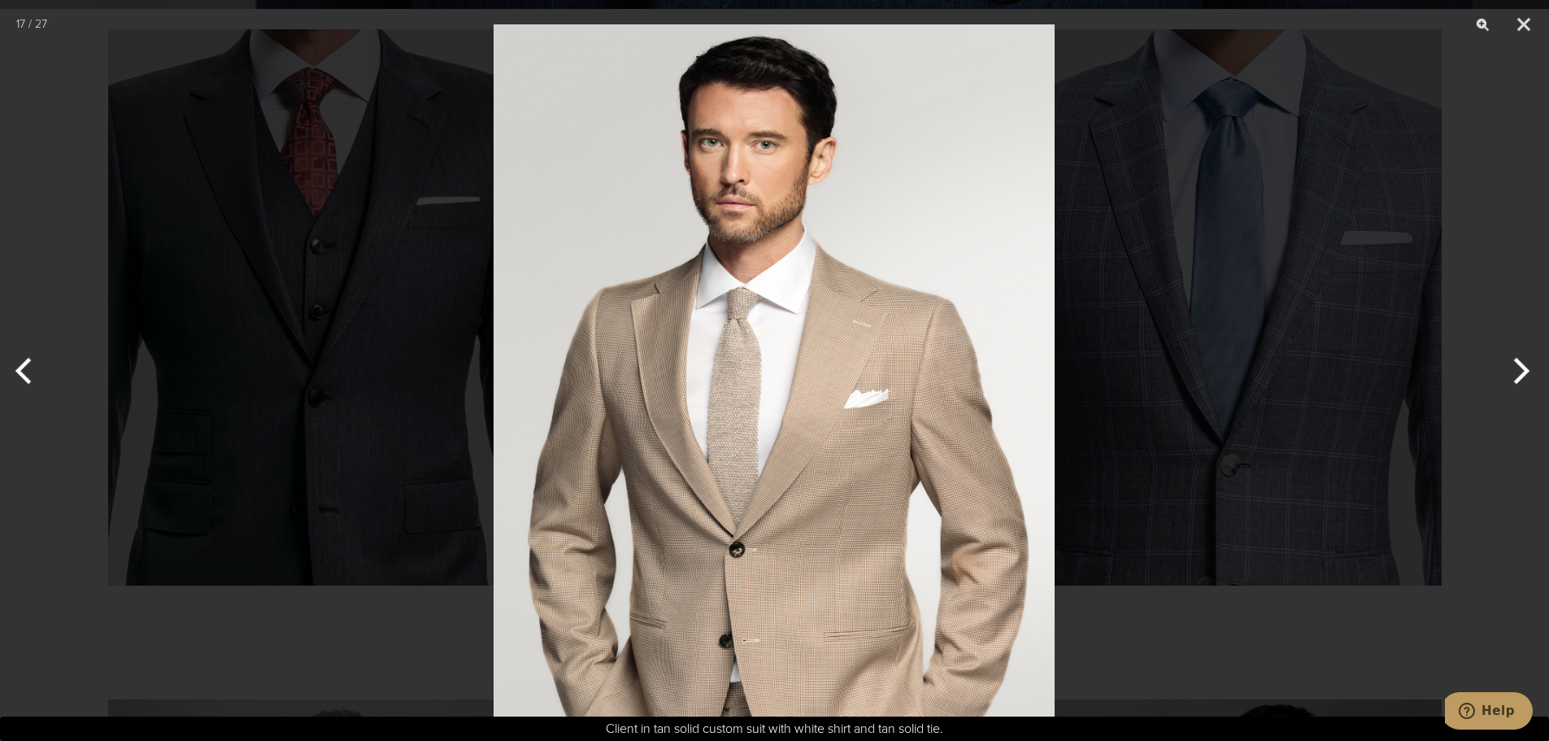
click at [1498, 386] on button "Next" at bounding box center [1518, 370] width 61 height 81
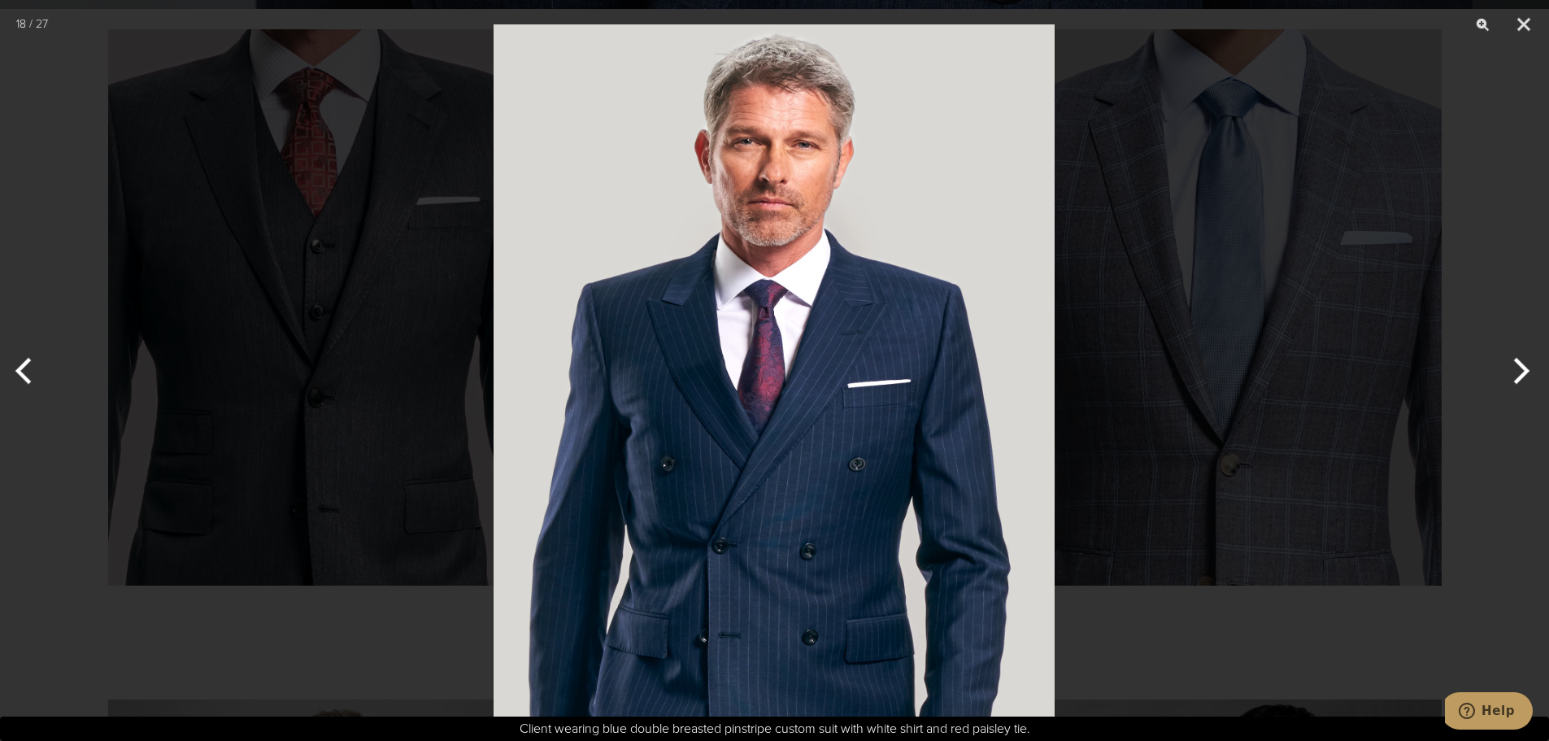
click at [1498, 386] on button "Next" at bounding box center [1518, 370] width 61 height 81
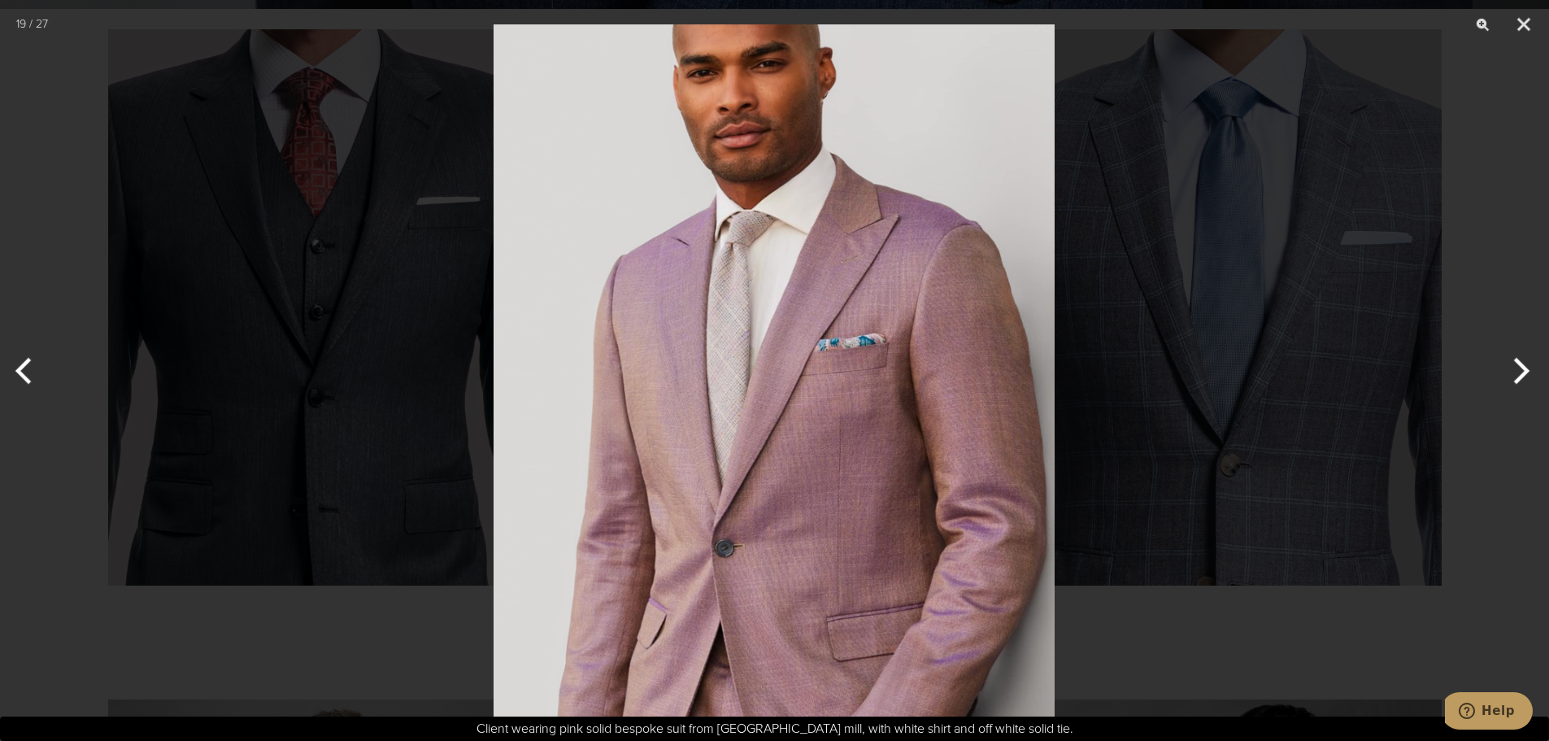
click at [1498, 386] on button "Next" at bounding box center [1518, 370] width 61 height 81
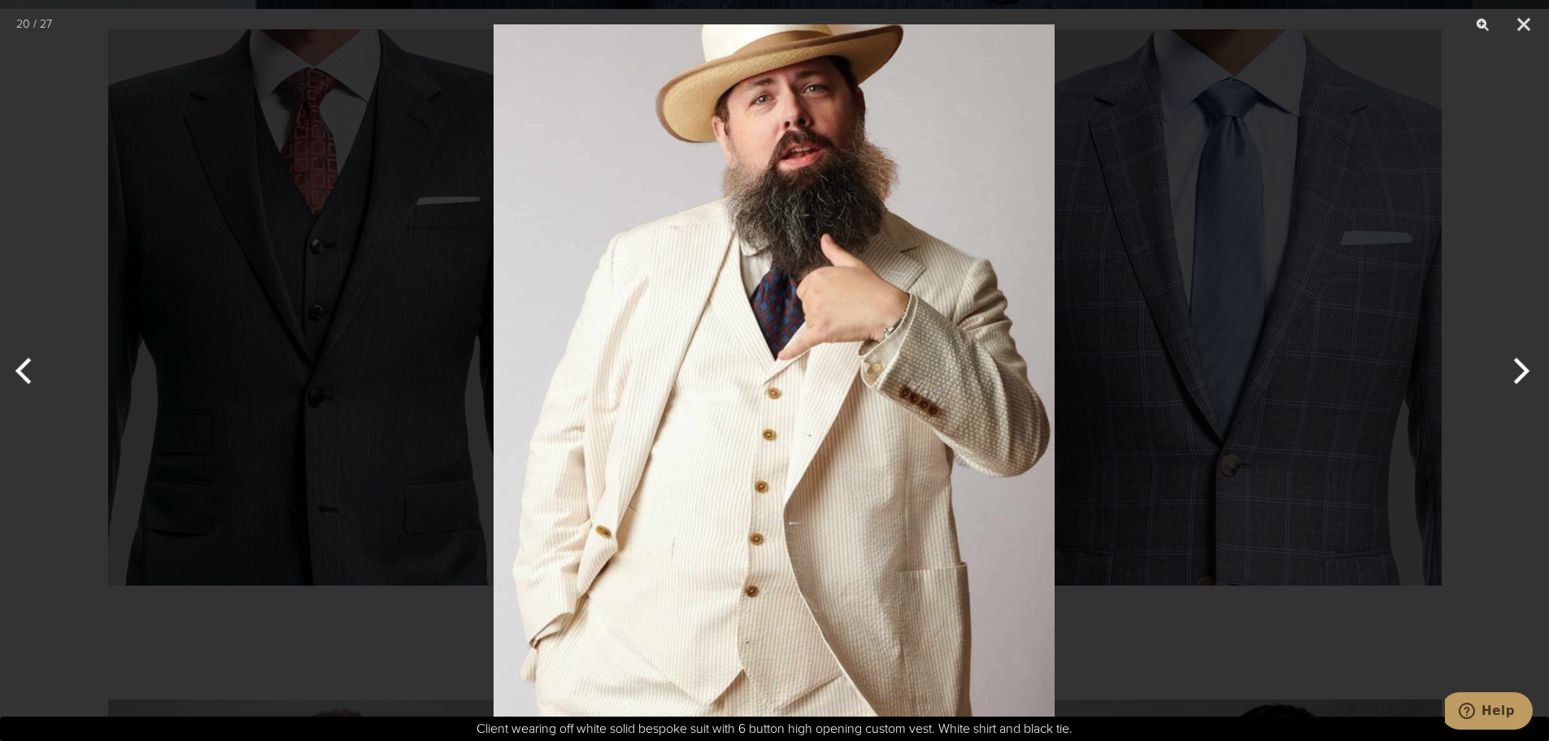
click at [1498, 386] on button "Next" at bounding box center [1518, 370] width 61 height 81
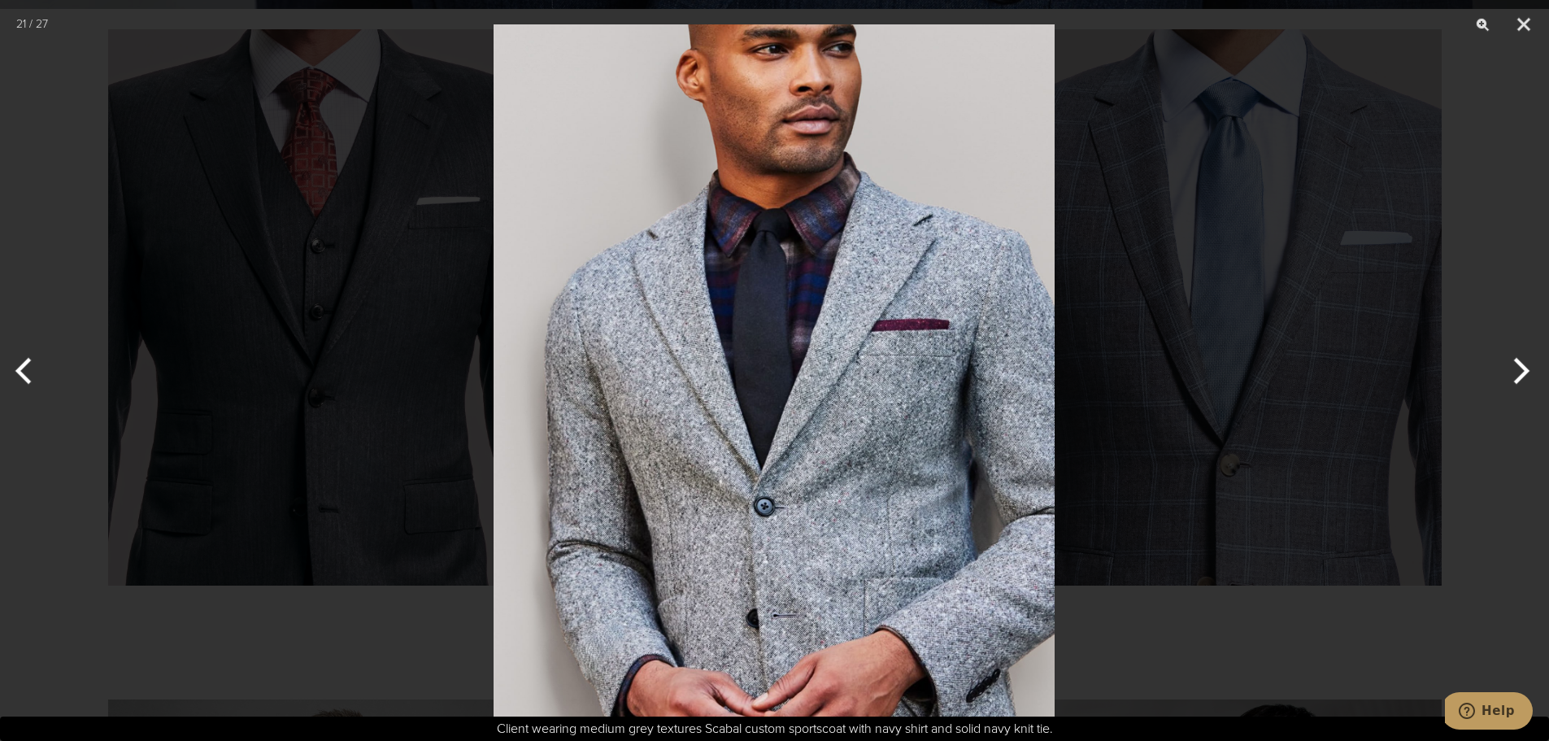
click at [1498, 386] on button "Next" at bounding box center [1518, 370] width 61 height 81
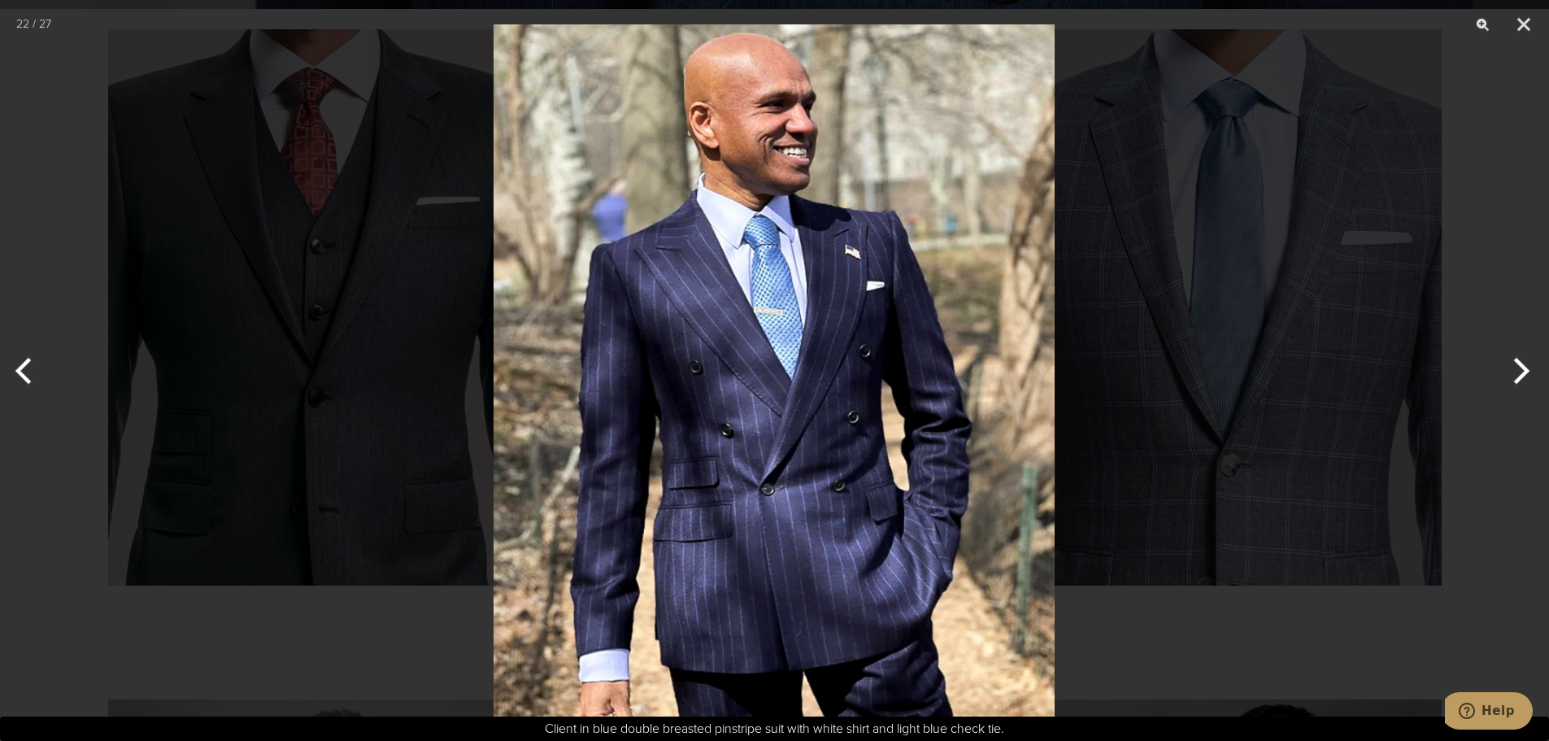
click at [1498, 386] on button "Next" at bounding box center [1518, 370] width 61 height 81
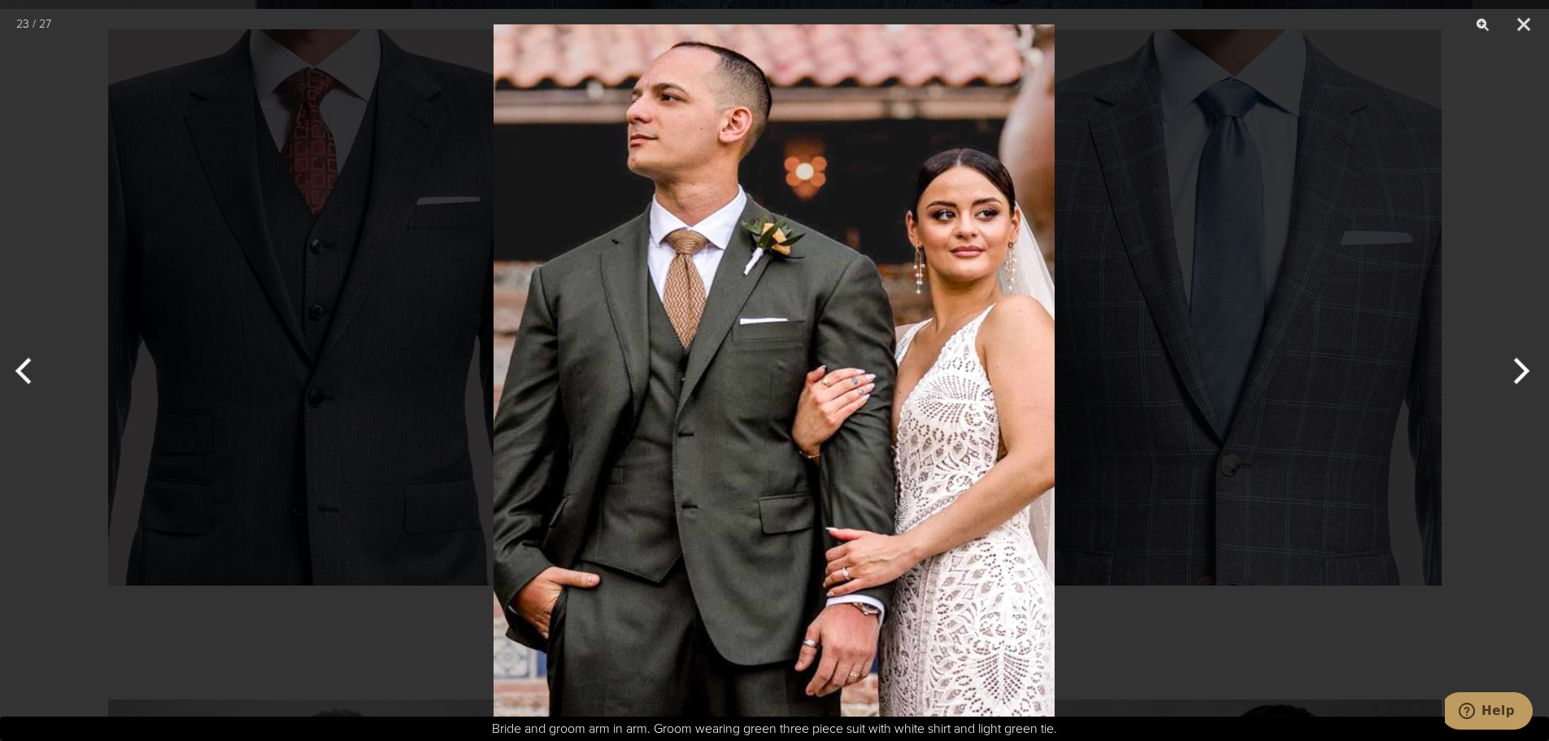
click at [1498, 386] on button "Next" at bounding box center [1518, 370] width 61 height 81
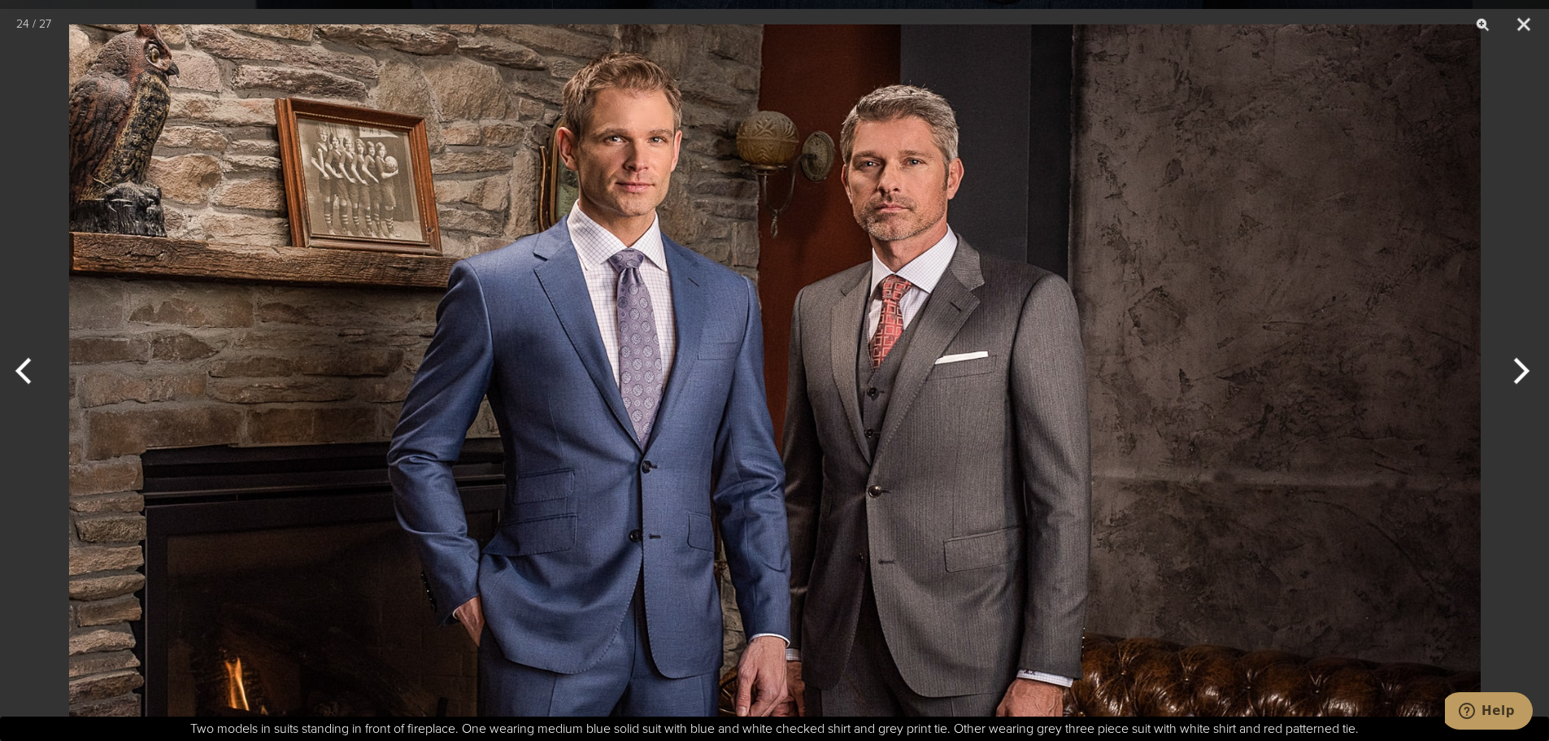
click at [1498, 386] on button "Next" at bounding box center [1518, 370] width 61 height 81
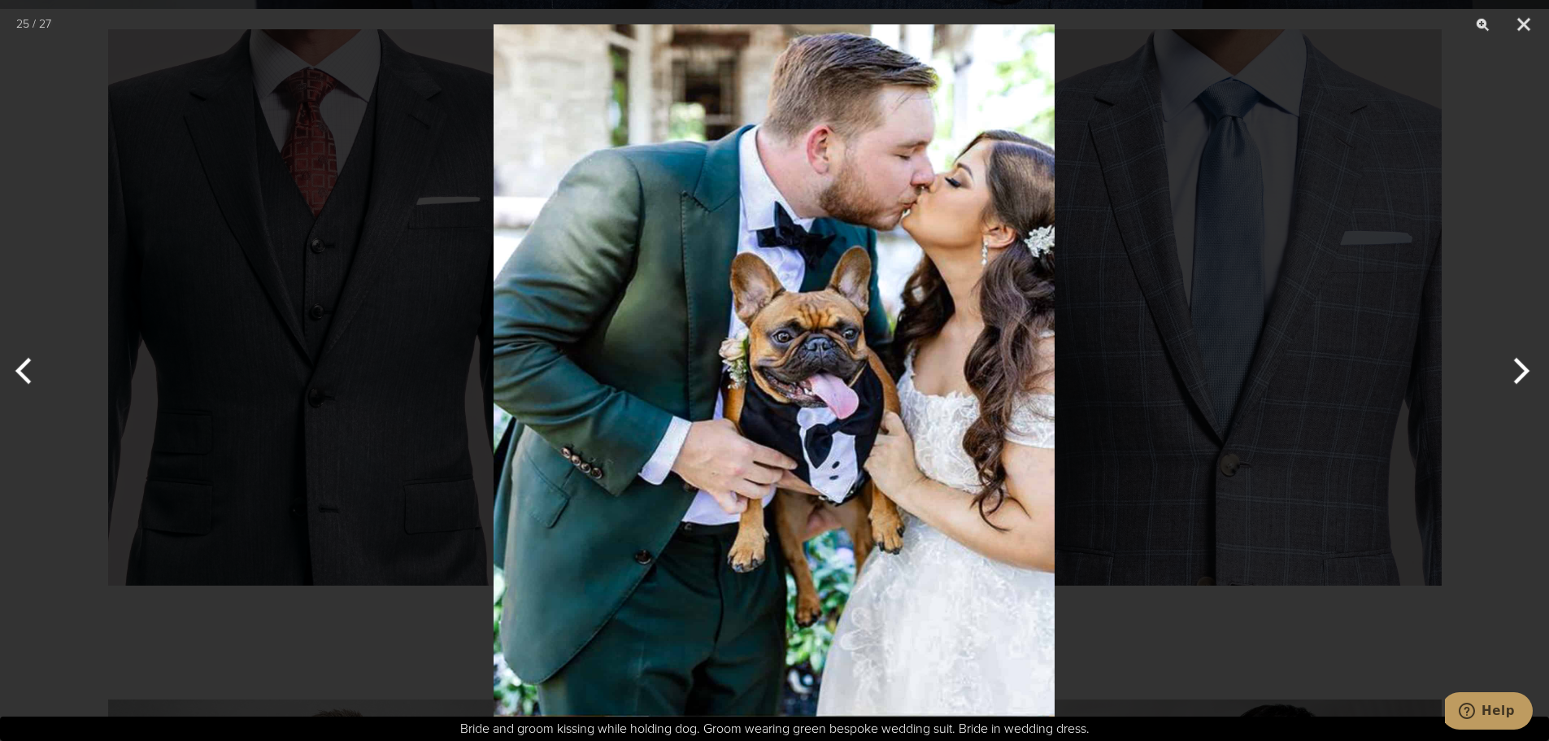
click at [1498, 386] on button "Next" at bounding box center [1518, 370] width 61 height 81
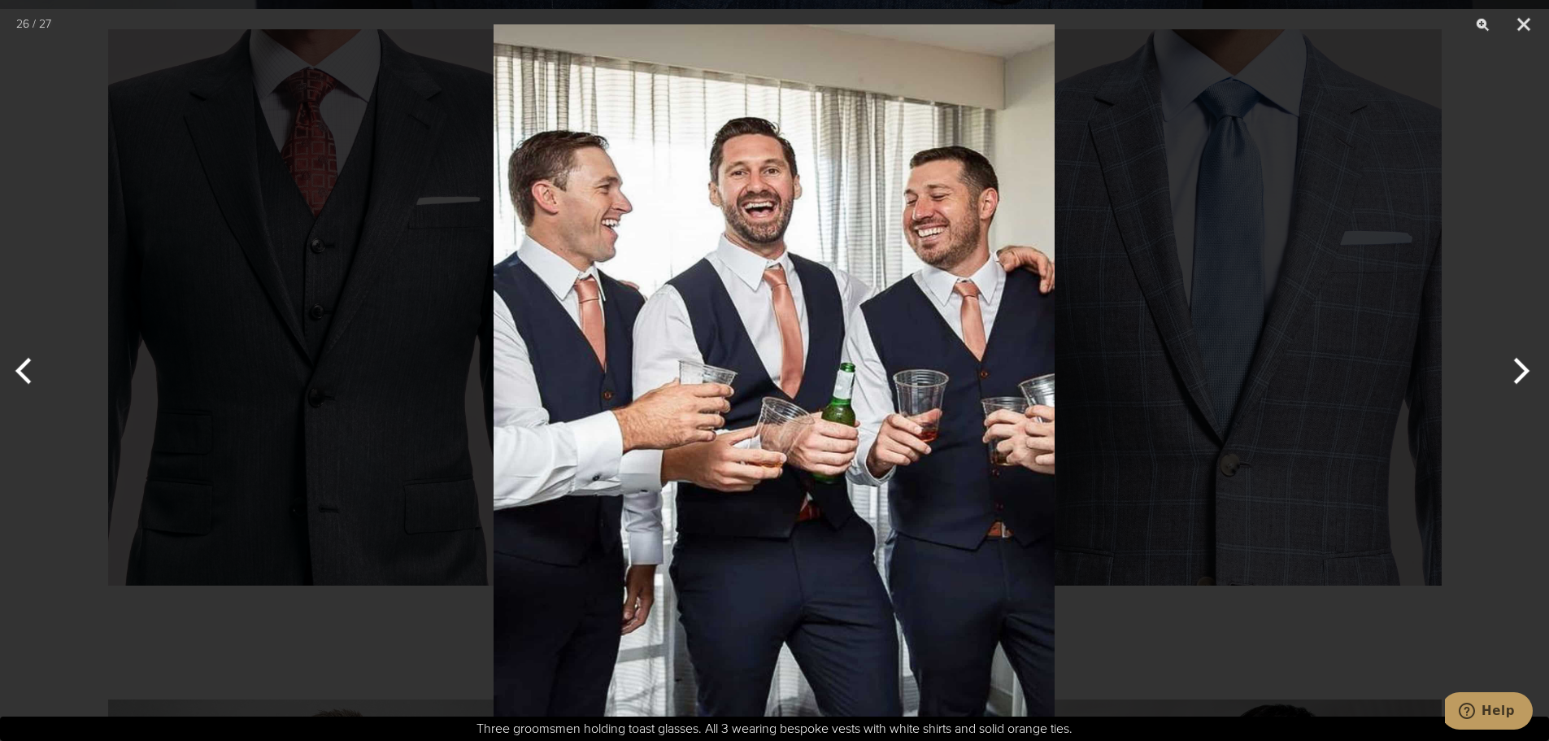
click at [1498, 386] on button "Next" at bounding box center [1518, 370] width 61 height 81
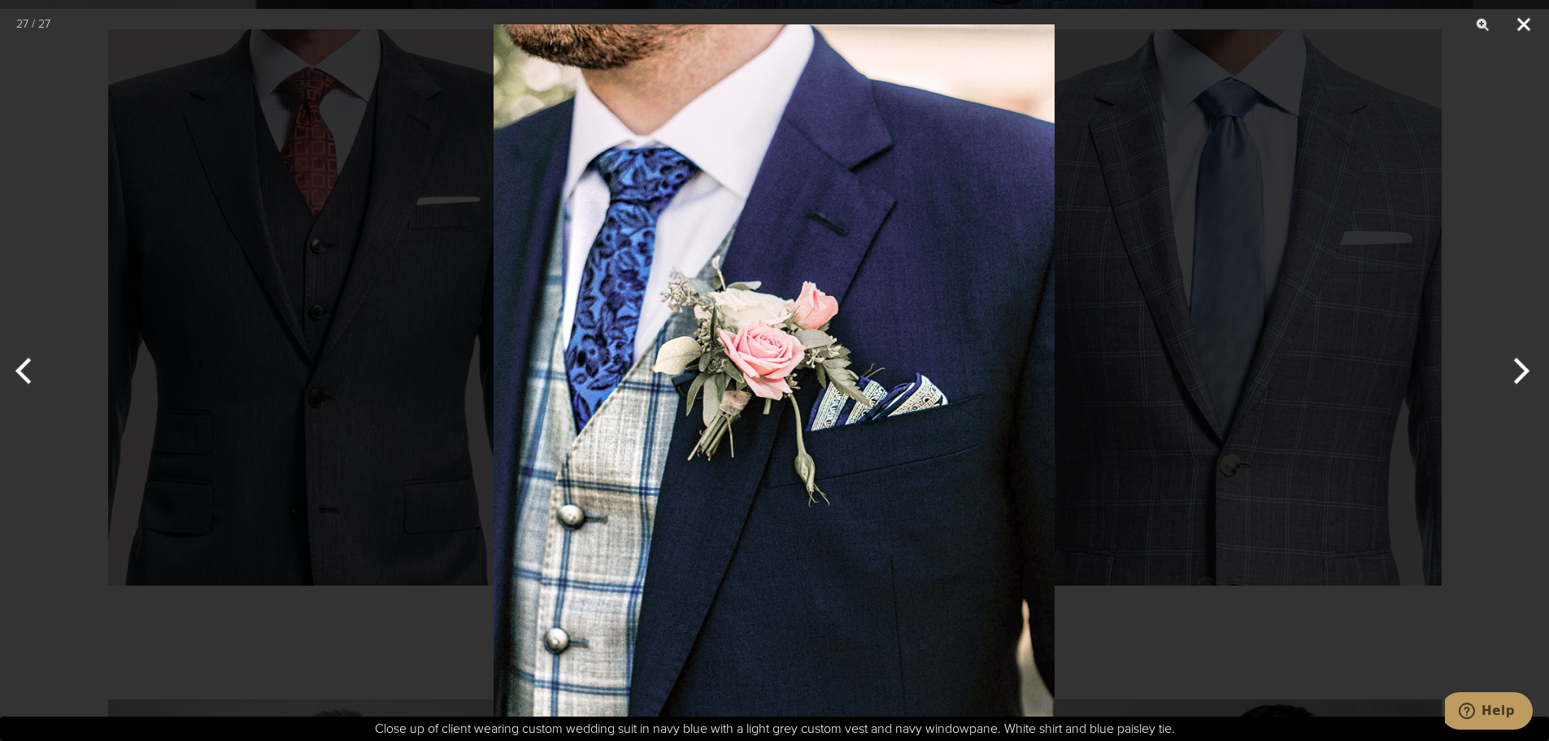
click at [1518, 39] on button "Close" at bounding box center [1523, 24] width 41 height 49
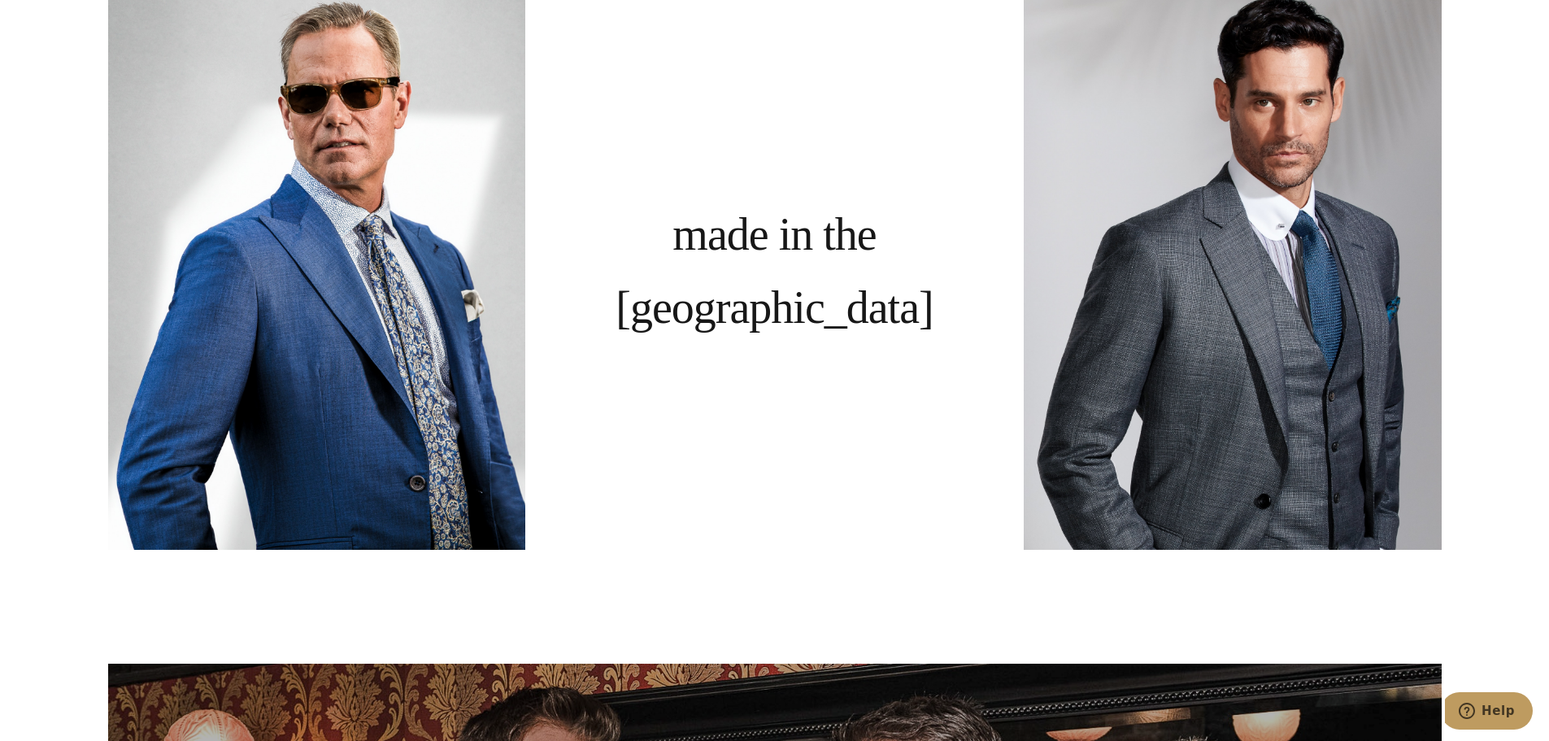
scroll to position [1545, 0]
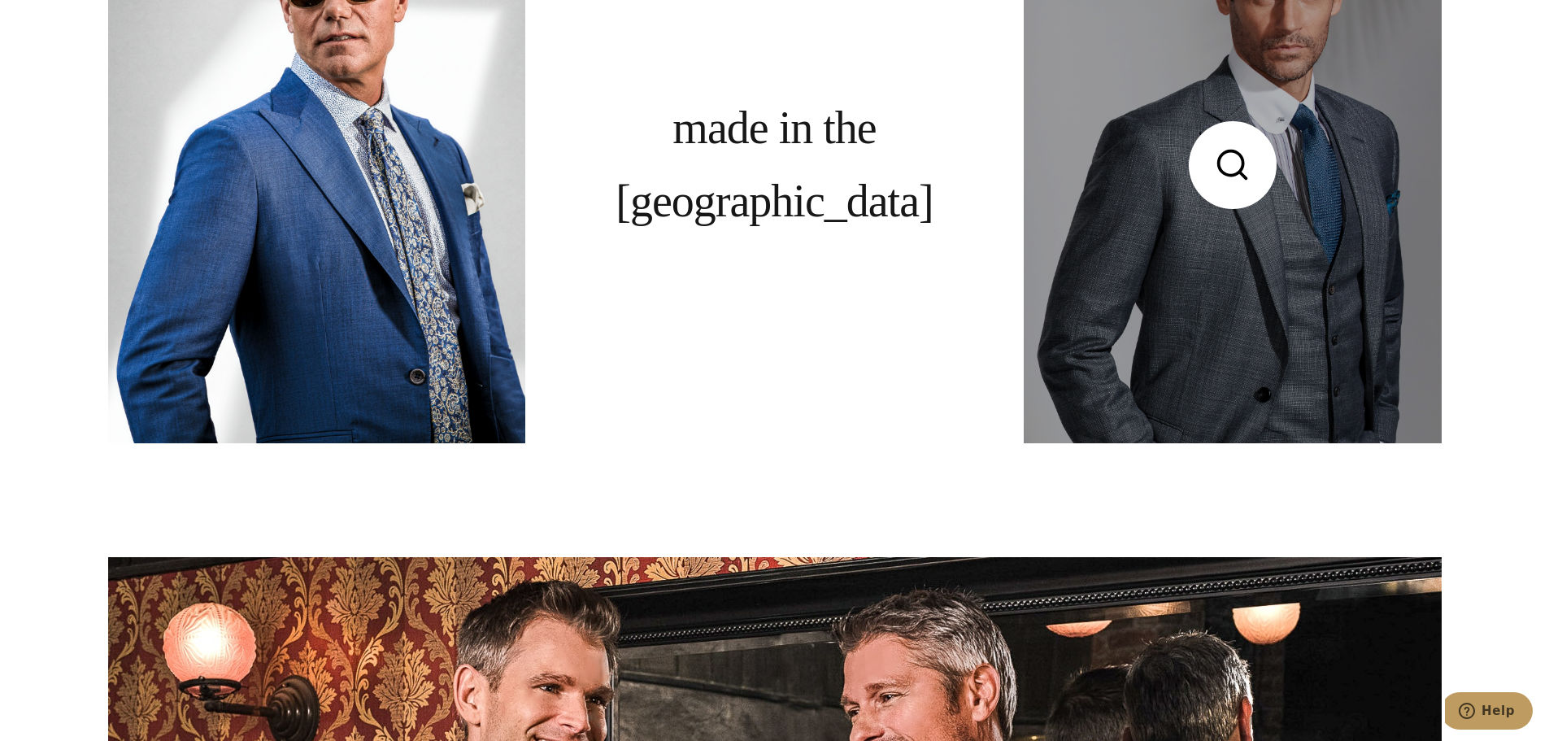
click at [1277, 296] on link at bounding box center [1232, 164] width 417 height 556
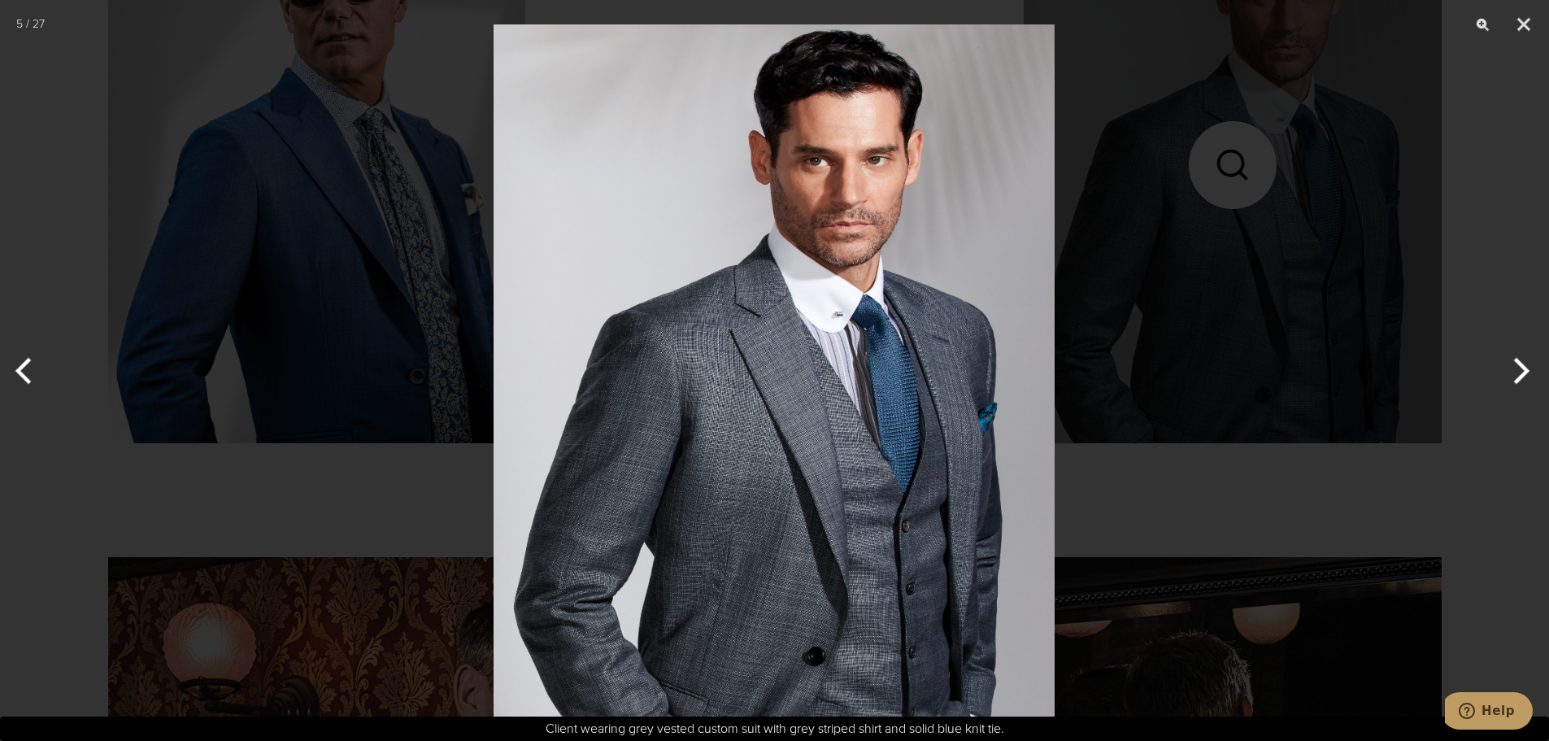
click at [807, 478] on img at bounding box center [774, 370] width 561 height 741
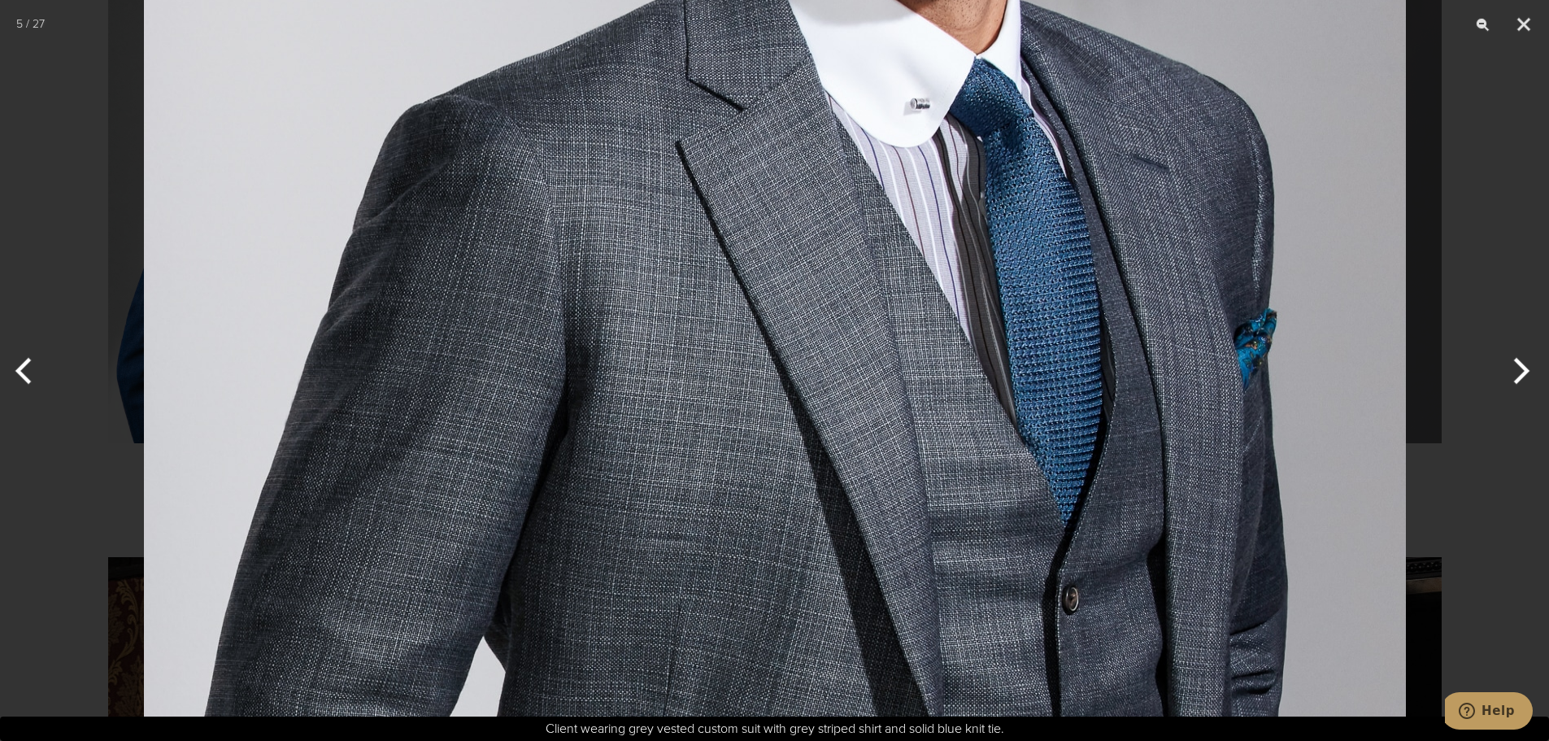
click at [804, 477] on img at bounding box center [775, 235] width 1262 height 1665
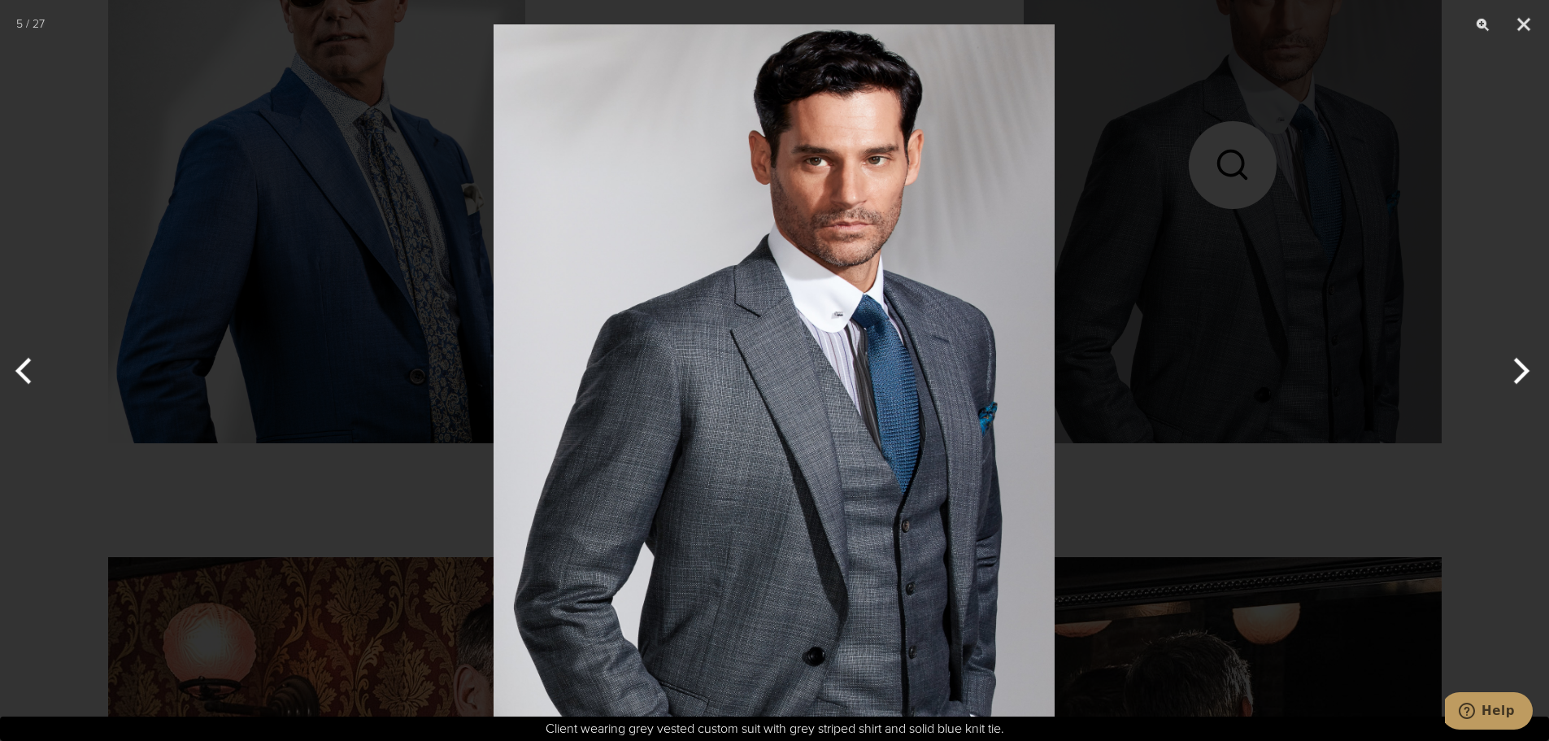
click at [1525, 373] on button "Next" at bounding box center [1518, 370] width 61 height 81
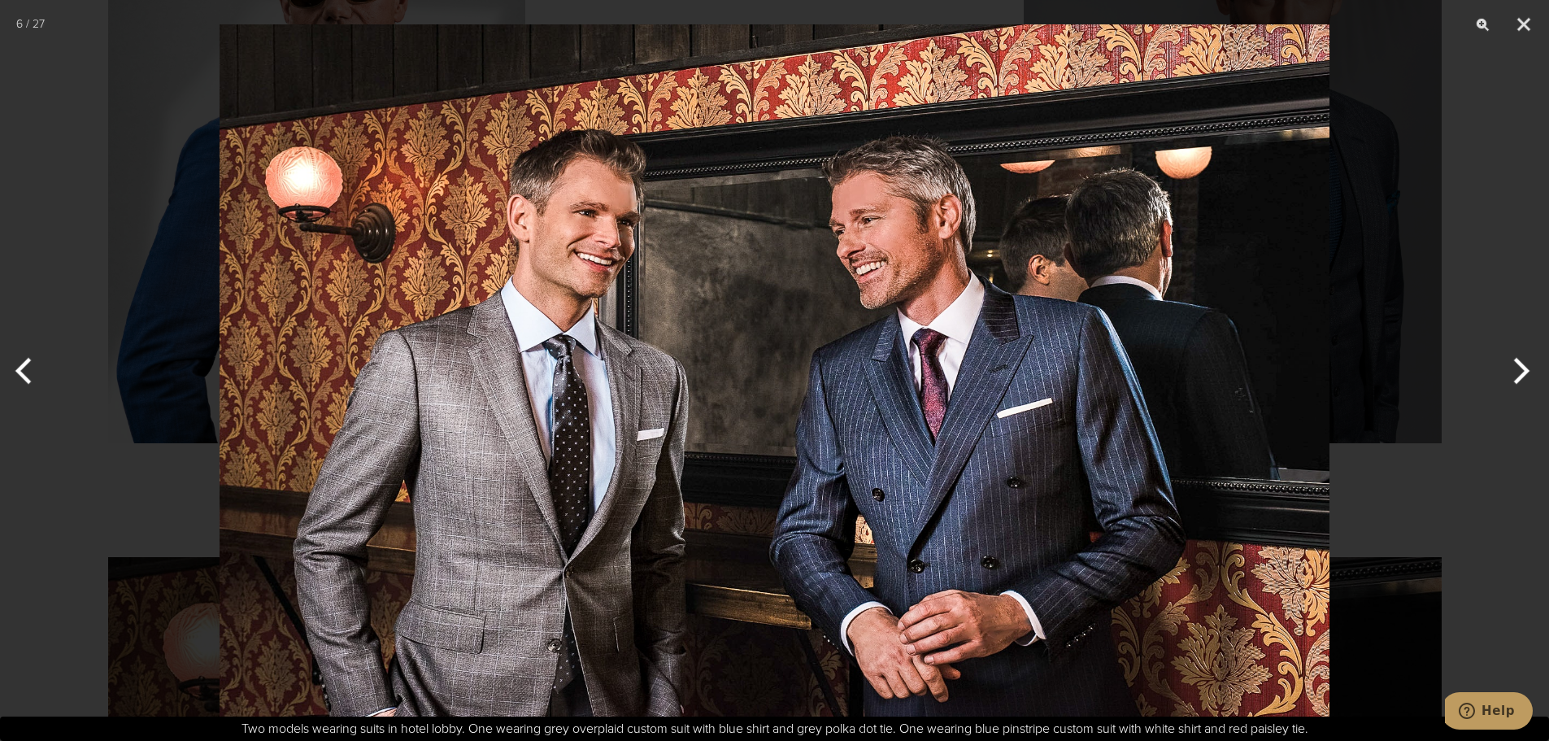
click at [1525, 373] on button "Next" at bounding box center [1518, 370] width 61 height 81
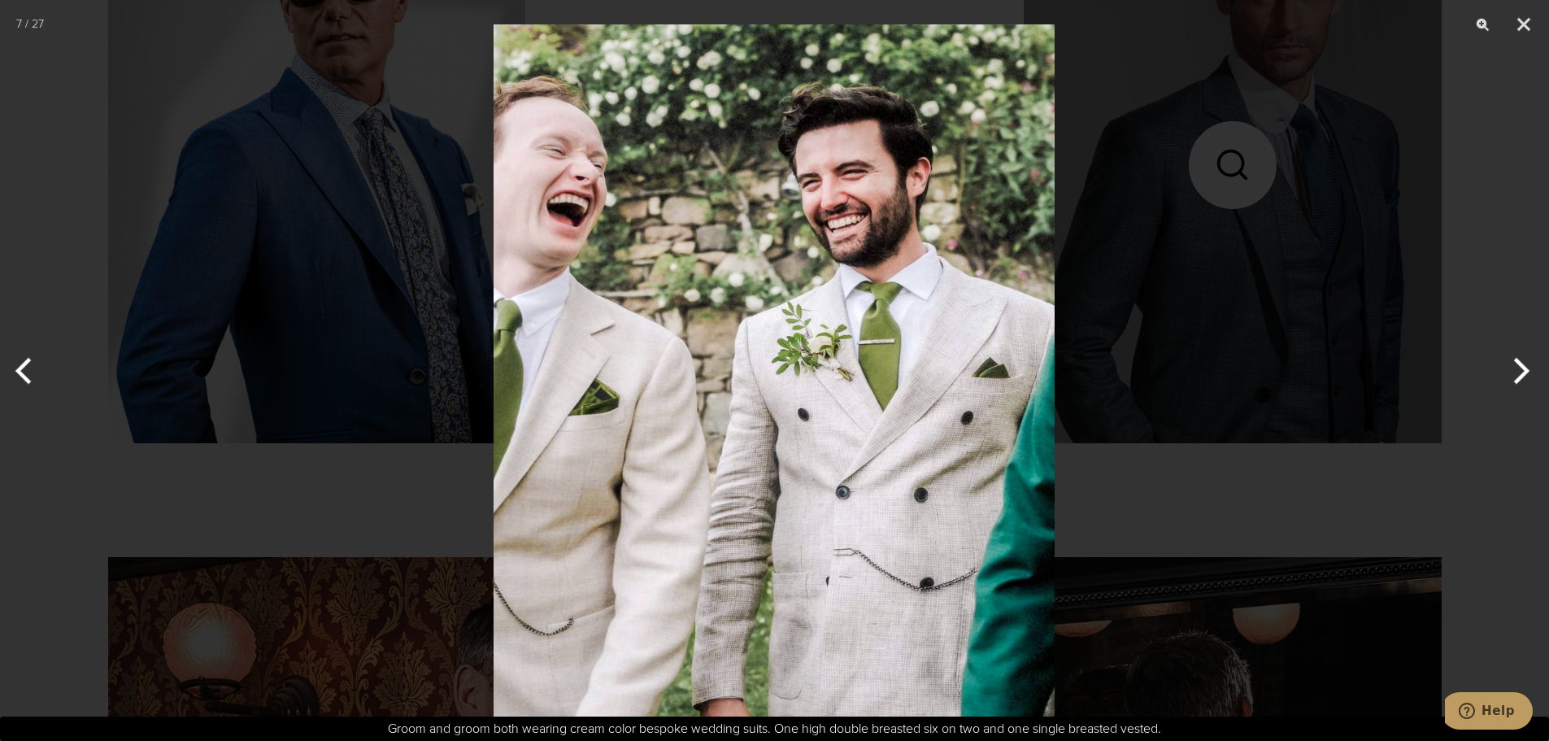
click at [1525, 373] on button "Next" at bounding box center [1518, 370] width 61 height 81
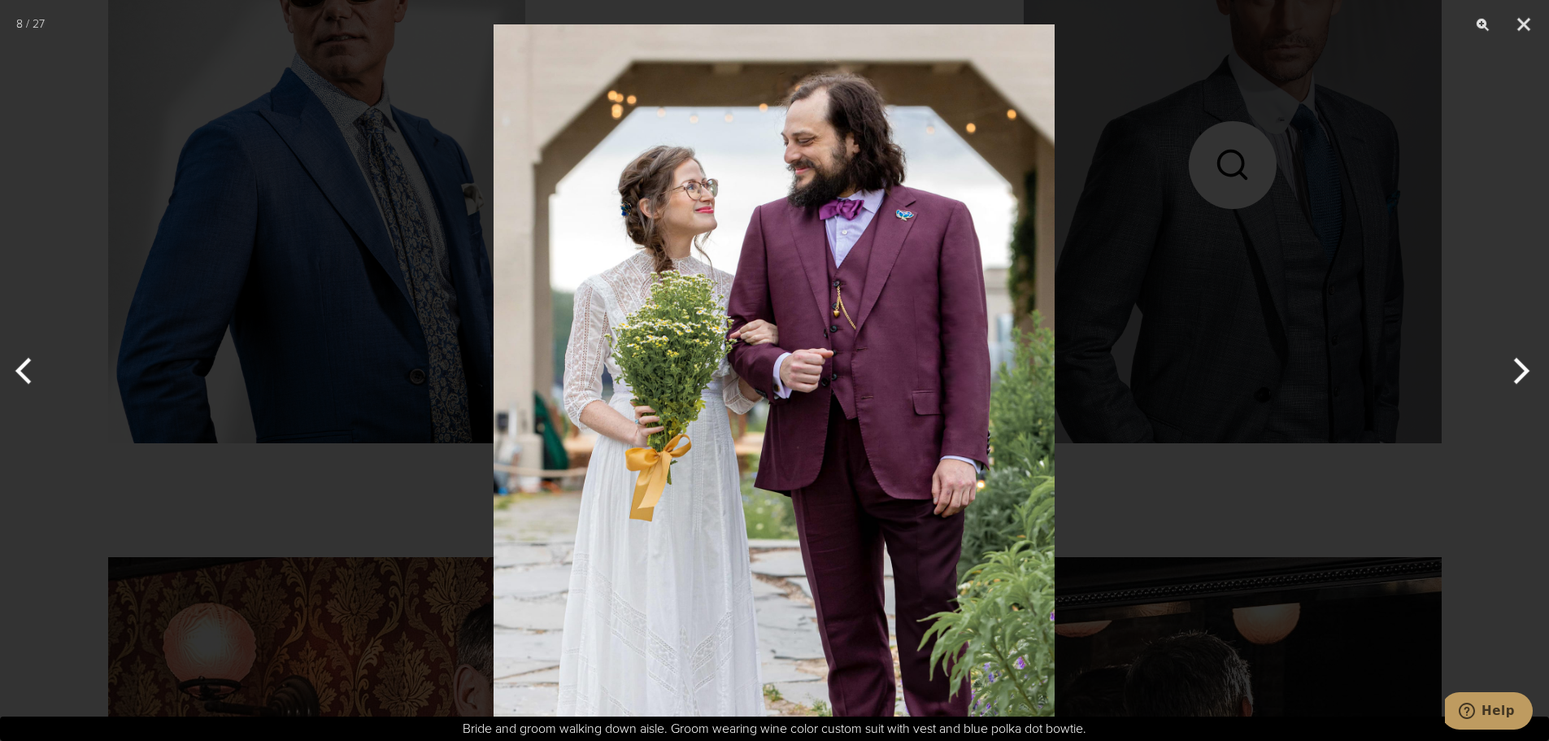
click at [1525, 373] on button "Next" at bounding box center [1518, 370] width 61 height 81
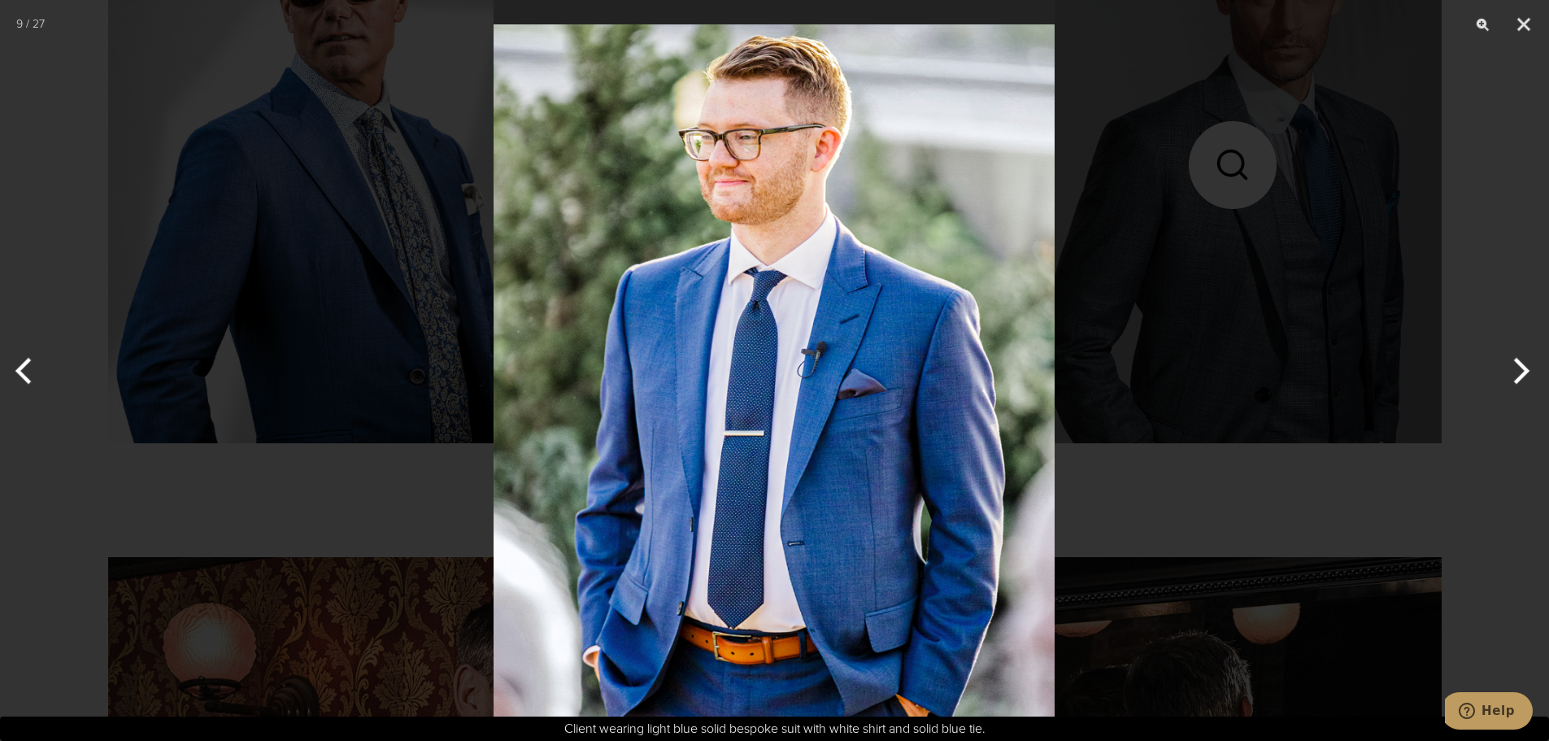
click at [1525, 372] on button "Next" at bounding box center [1518, 370] width 61 height 81
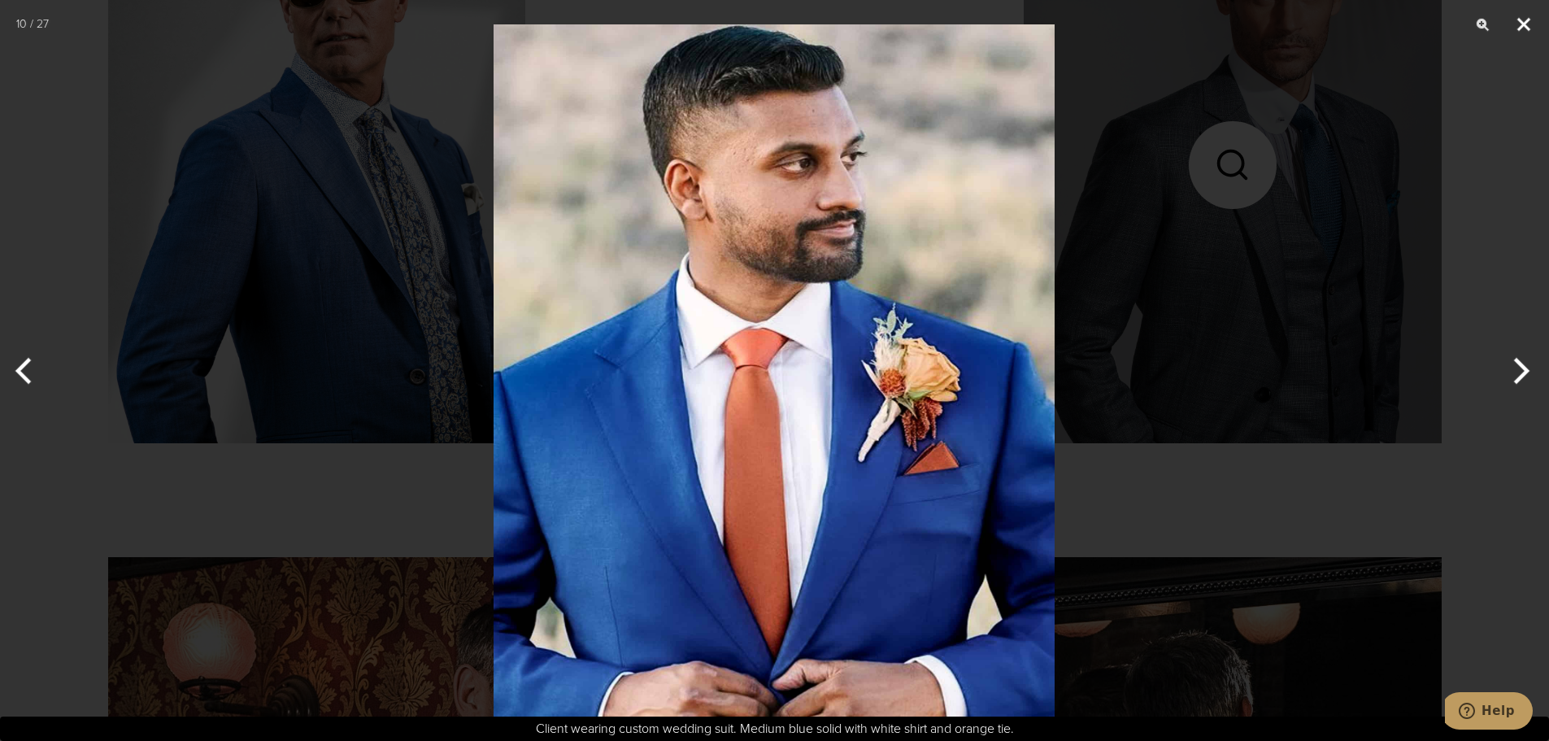
click at [1529, 21] on button "Close" at bounding box center [1523, 24] width 41 height 49
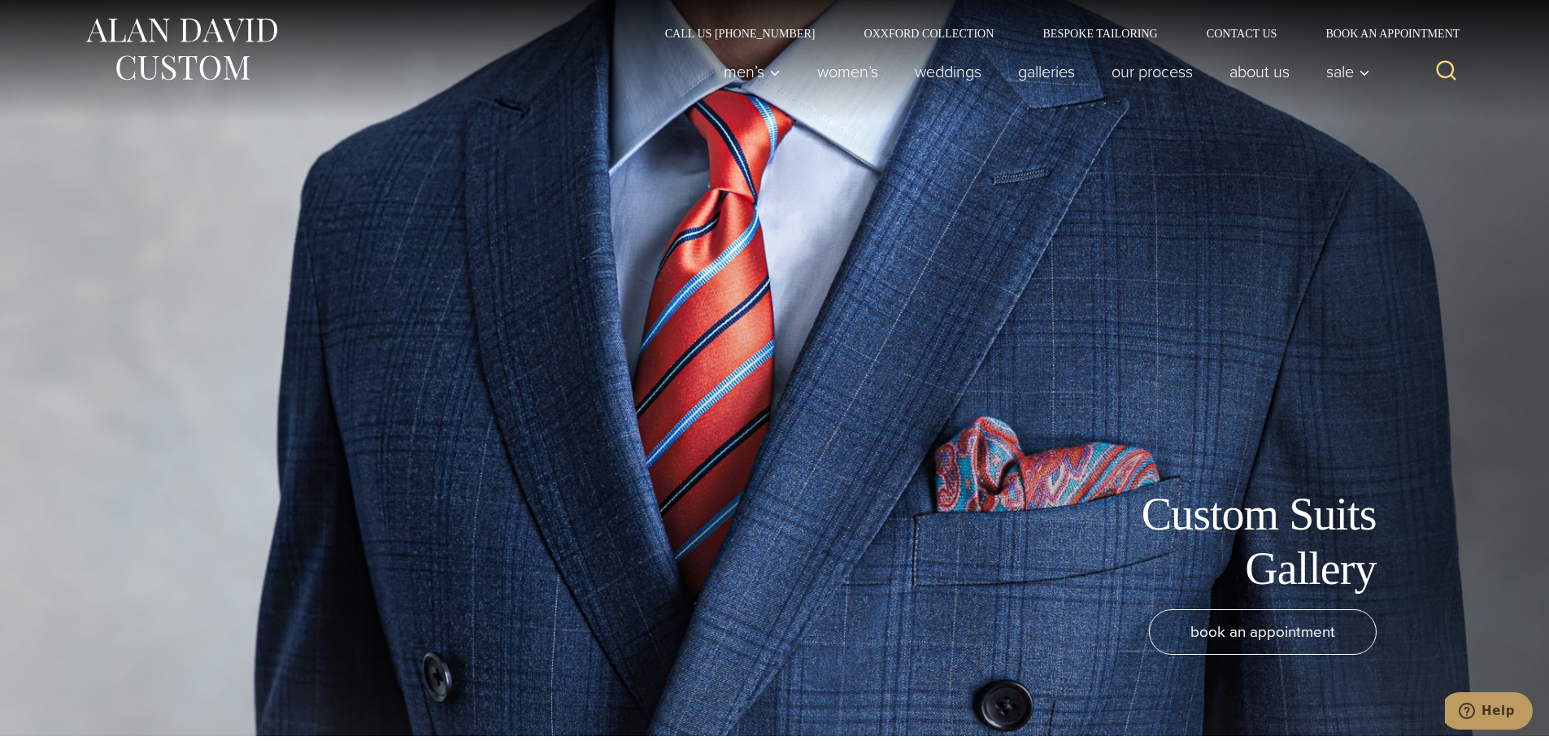
scroll to position [0, 0]
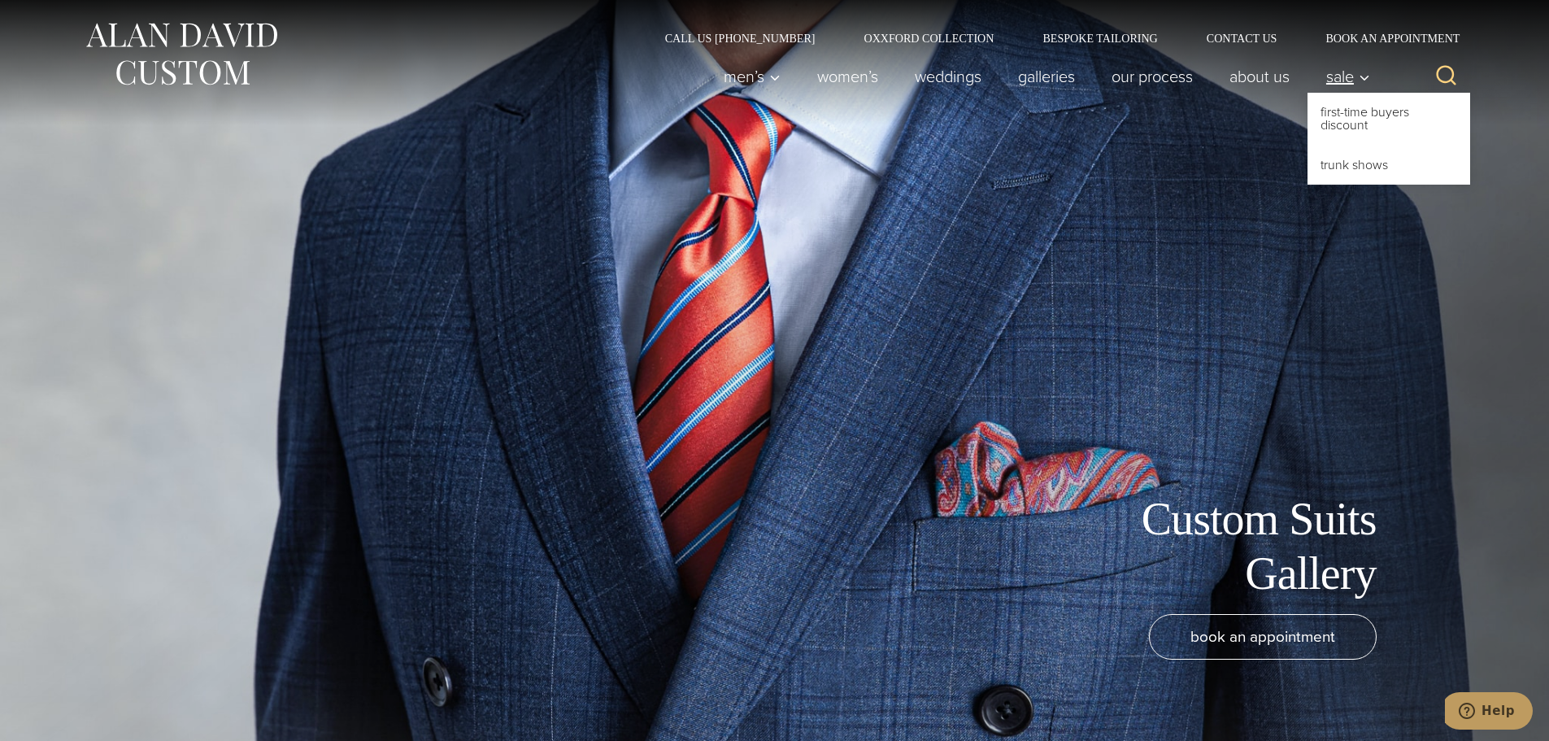
click at [1348, 80] on span "Sale" at bounding box center [1348, 76] width 44 height 16
click at [1346, 114] on link "First-Time Buyers Discount" at bounding box center [1388, 119] width 163 height 52
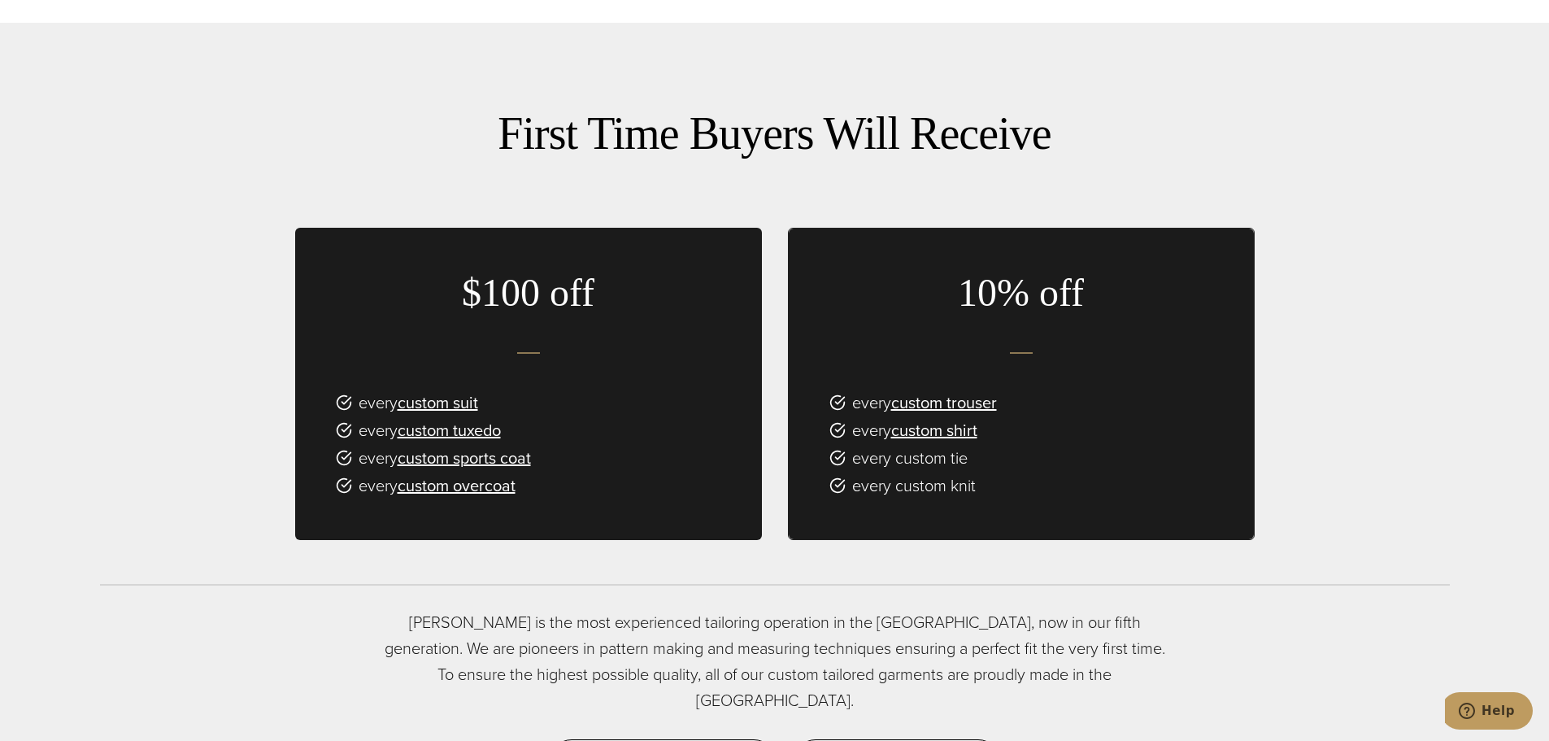
scroll to position [976, 0]
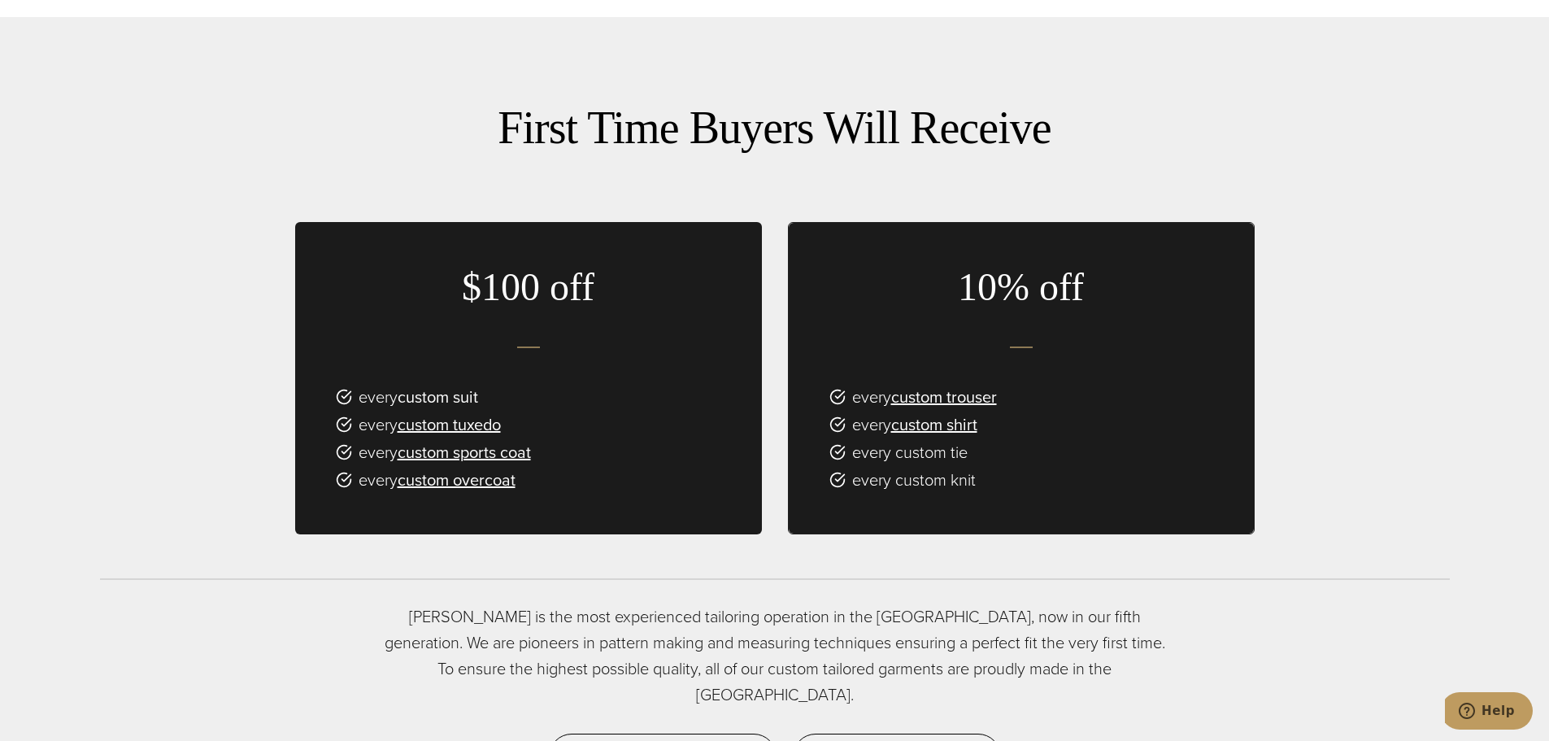
click at [476, 400] on link "custom suit" at bounding box center [438, 397] width 80 height 24
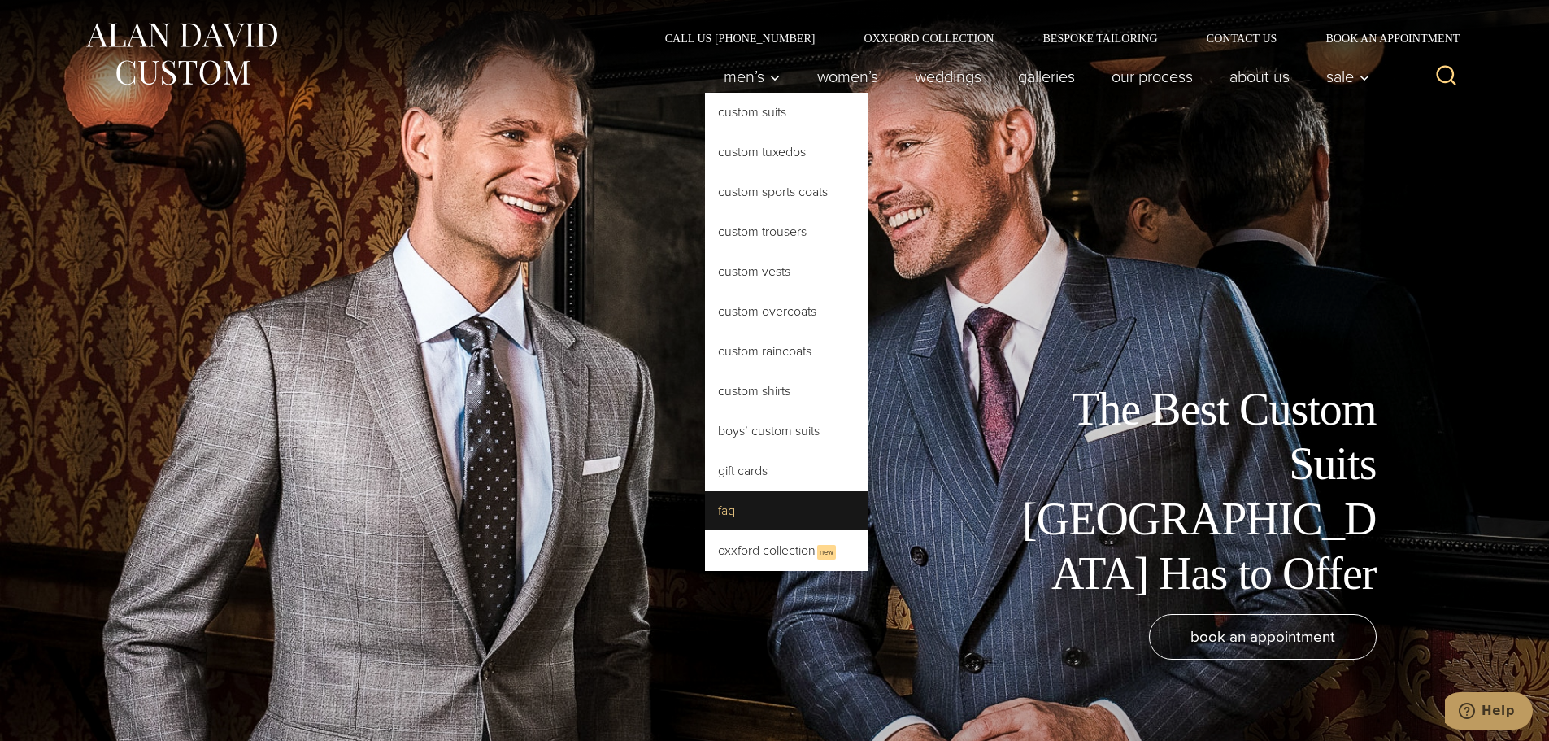
click at [733, 511] on link "FAQ" at bounding box center [786, 510] width 163 height 39
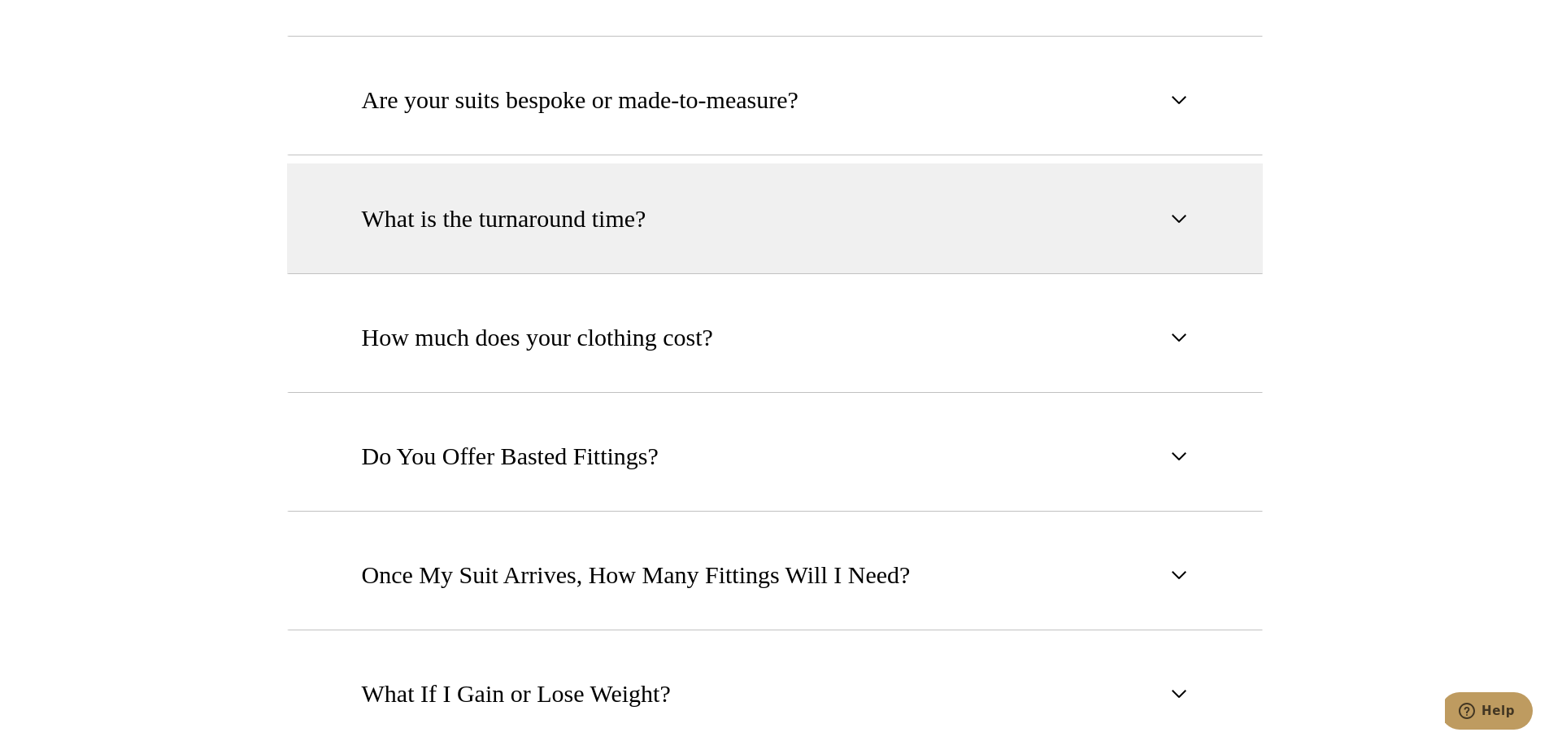
scroll to position [1138, 0]
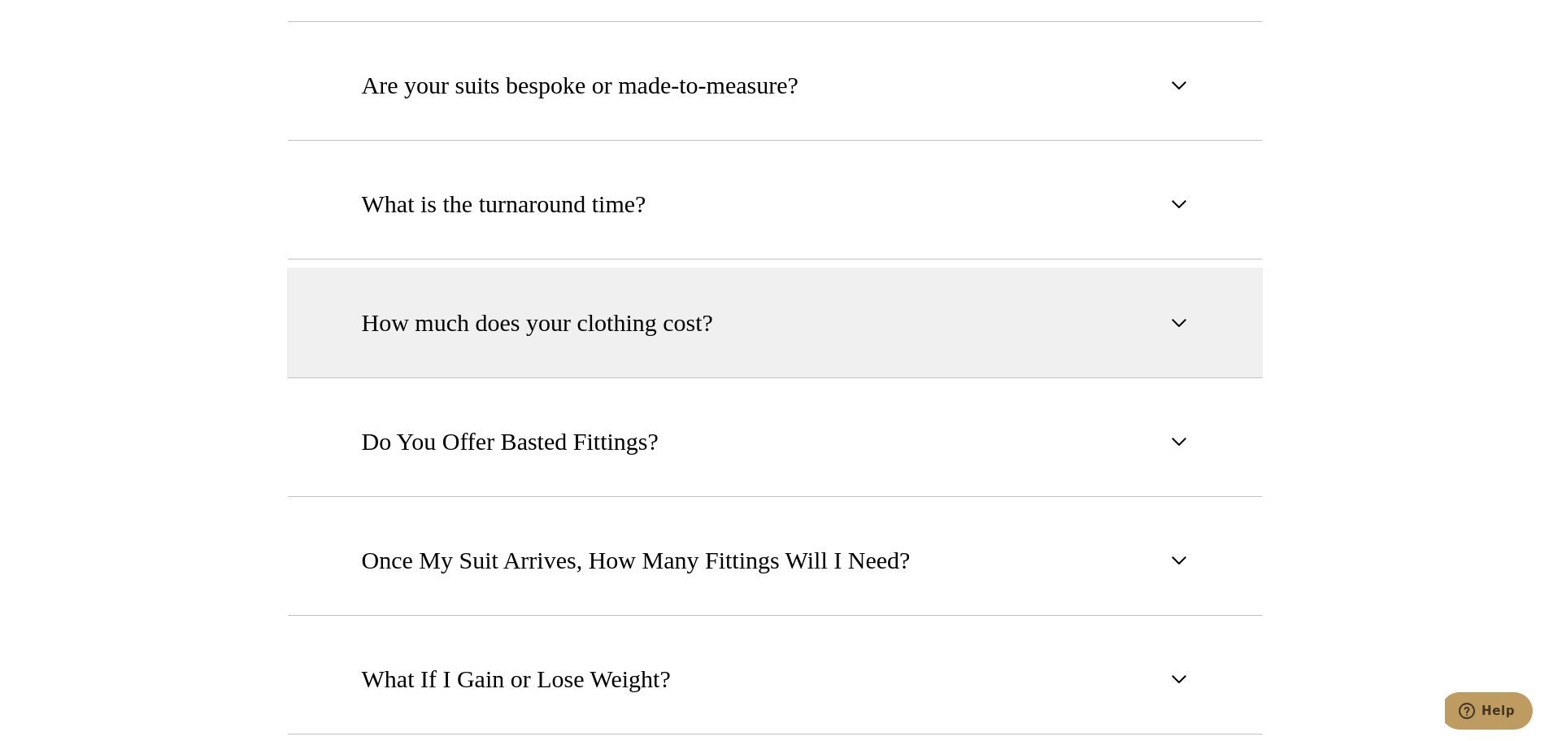
click at [1179, 313] on span "button" at bounding box center [1179, 323] width 20 height 20
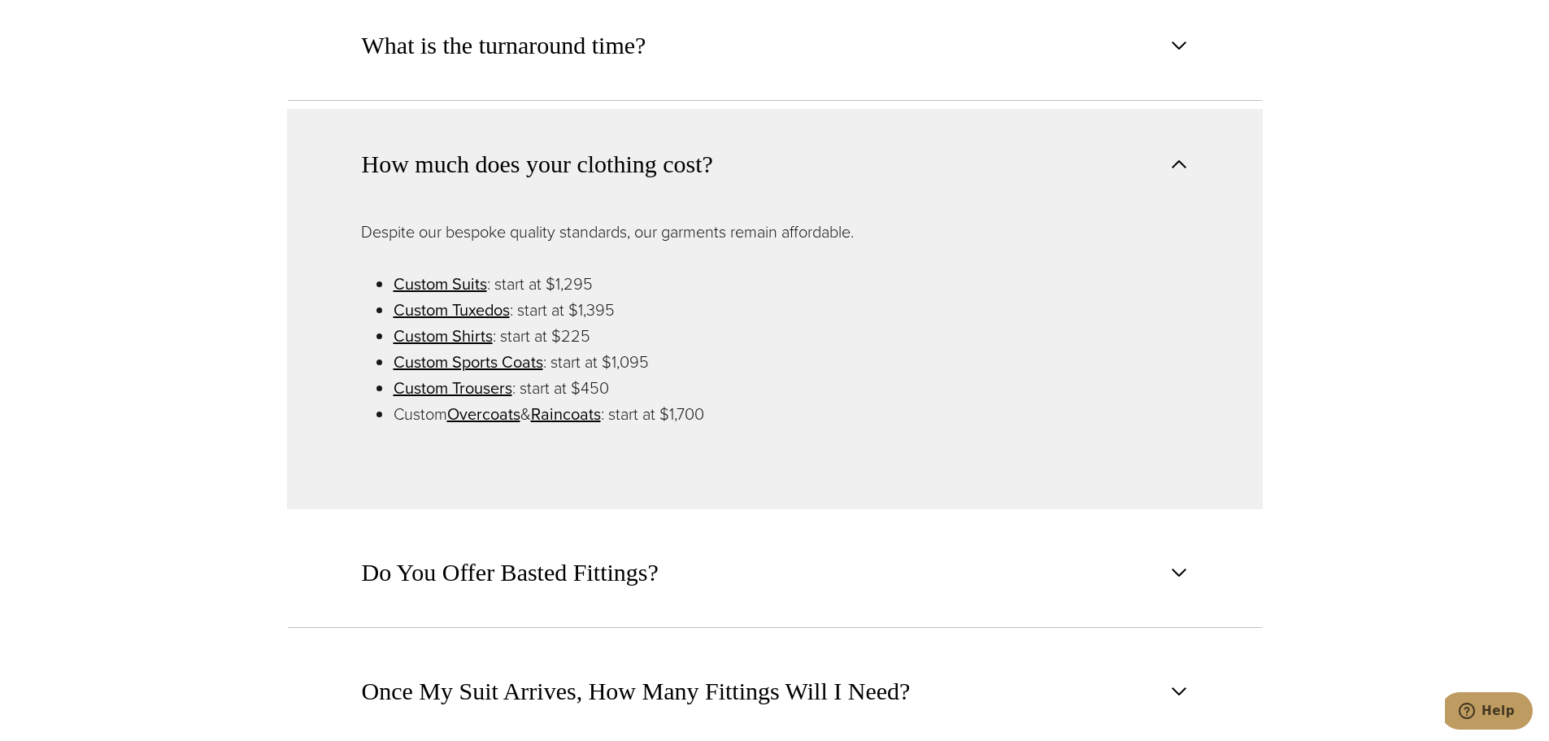
scroll to position [1301, 0]
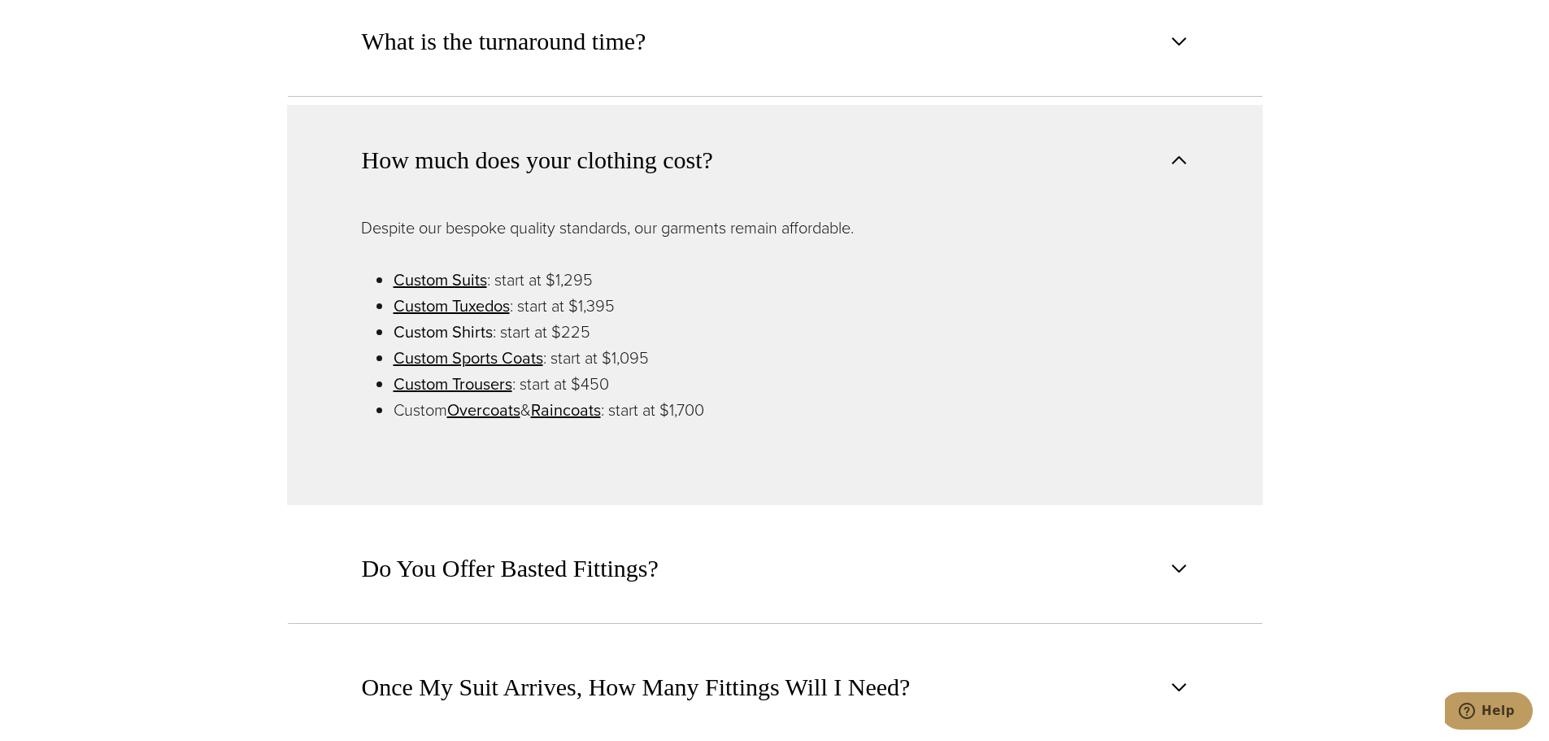
click at [438, 320] on link "Custom Shirts" at bounding box center [443, 332] width 99 height 24
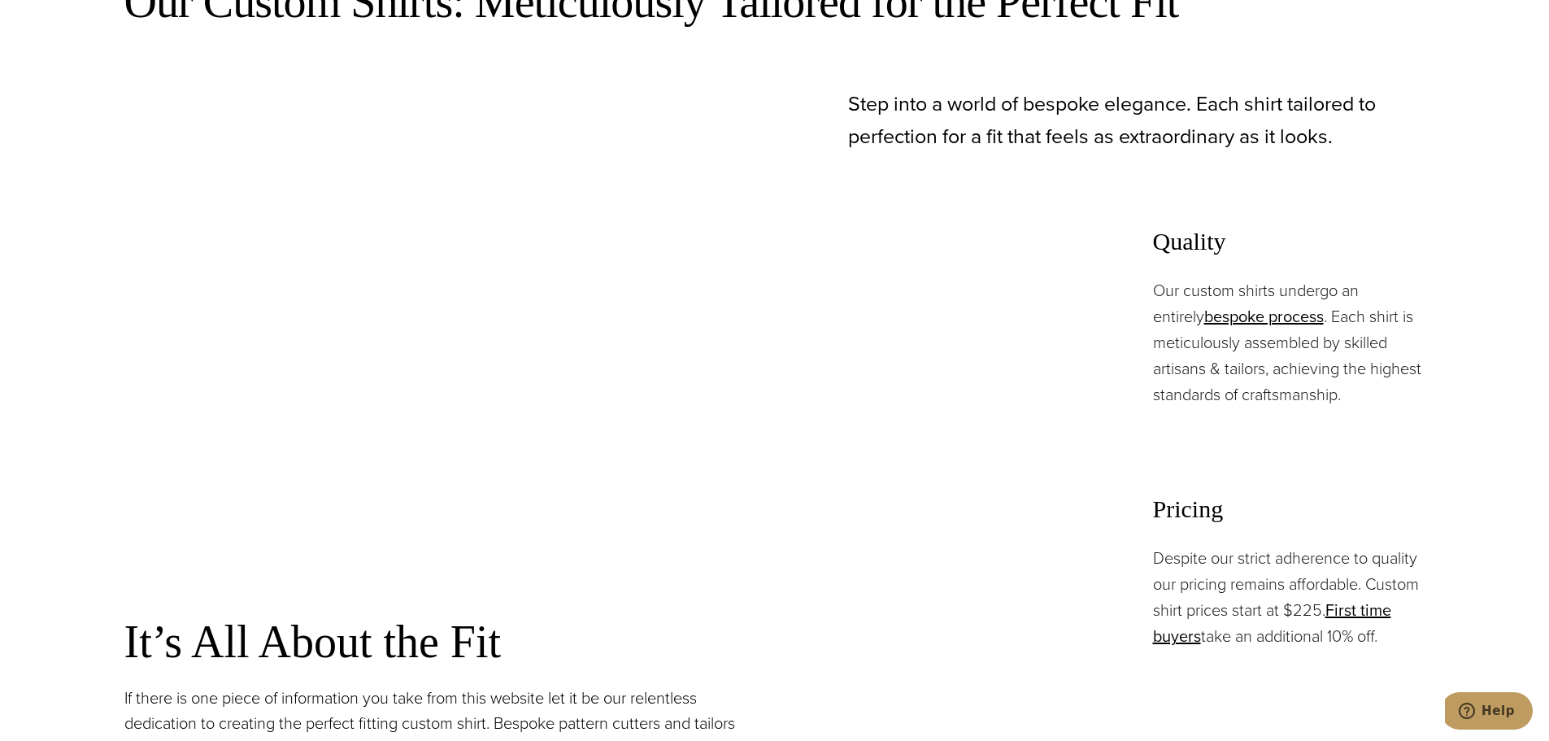
scroll to position [1057, 0]
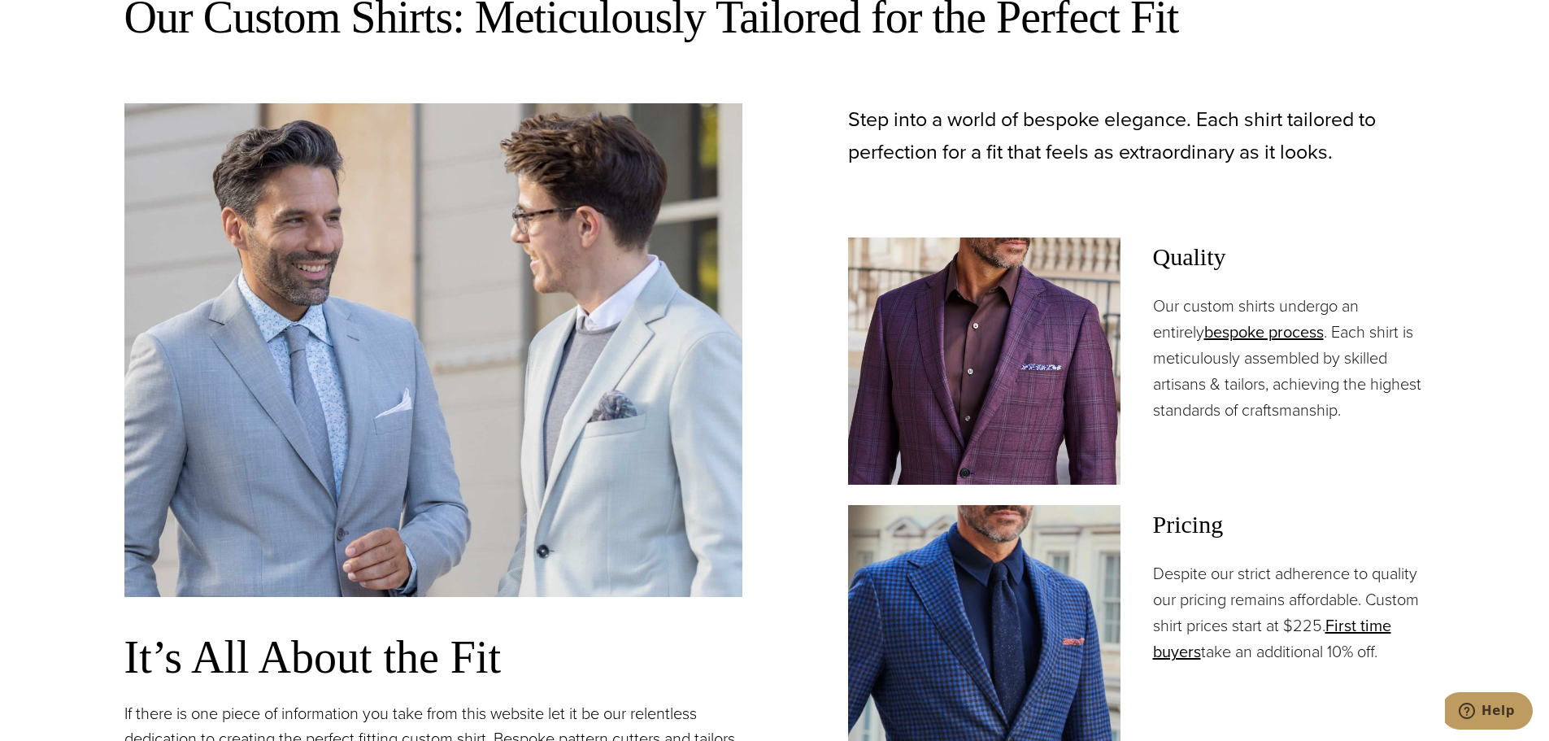
click at [304, 350] on img at bounding box center [433, 350] width 618 height 494
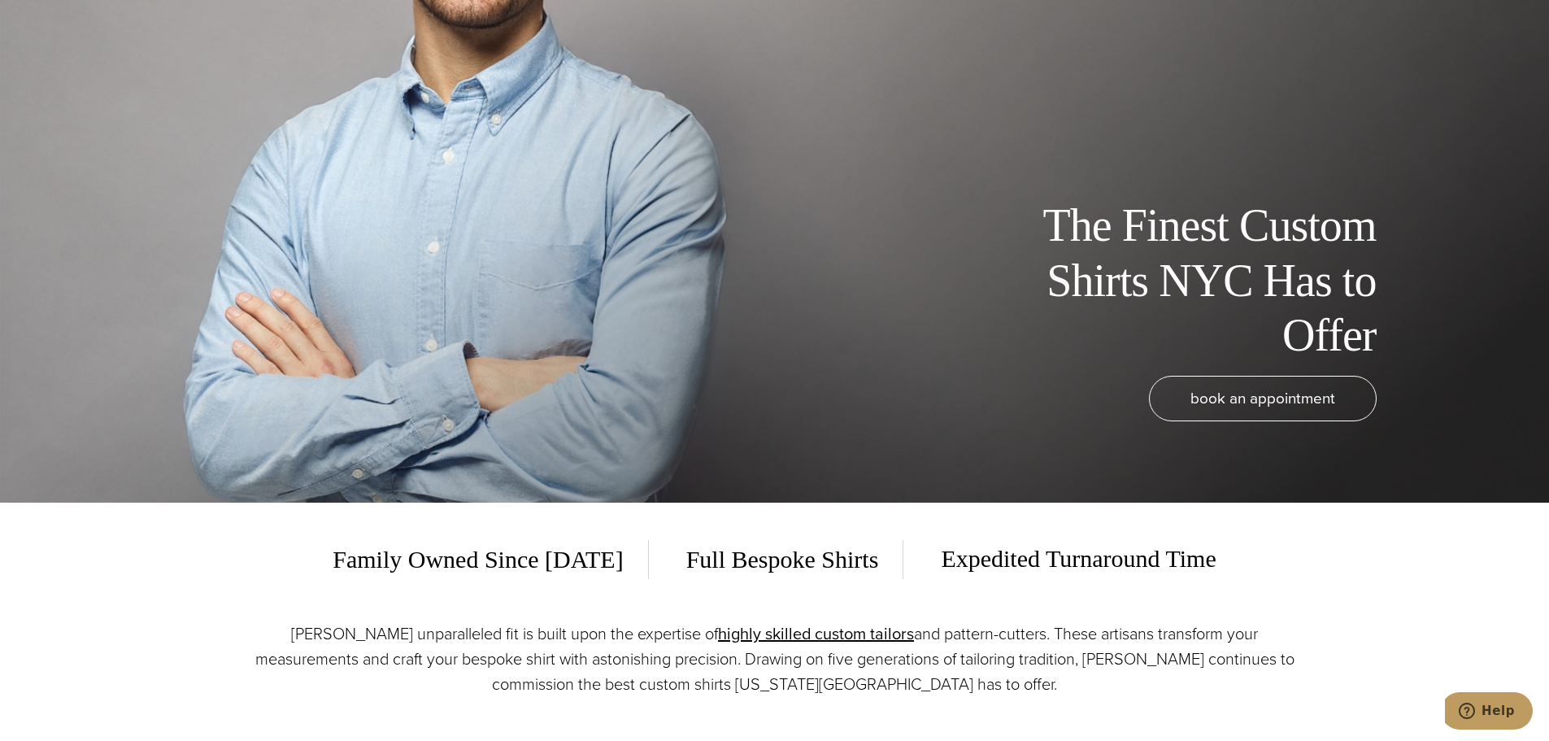
scroll to position [0, 0]
